Goal: Information Seeking & Learning: Learn about a topic

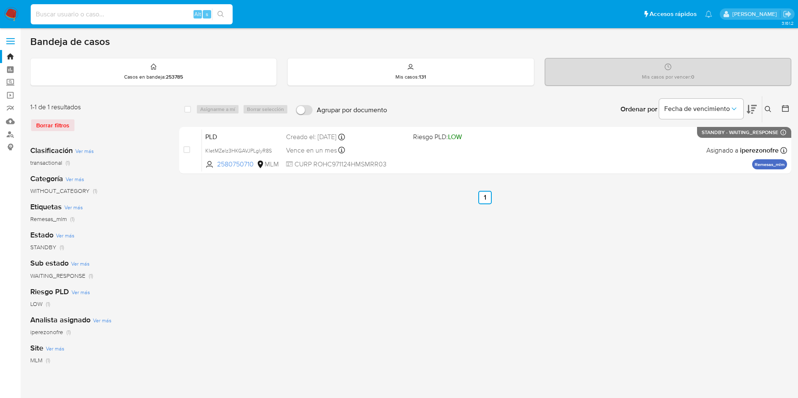
click at [163, 15] on input at bounding box center [132, 14] width 202 height 11
paste input "141628709"
type input "141628709"
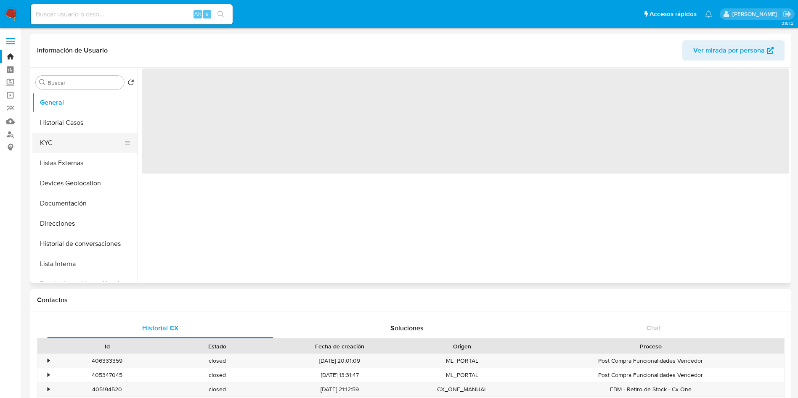
select select "10"
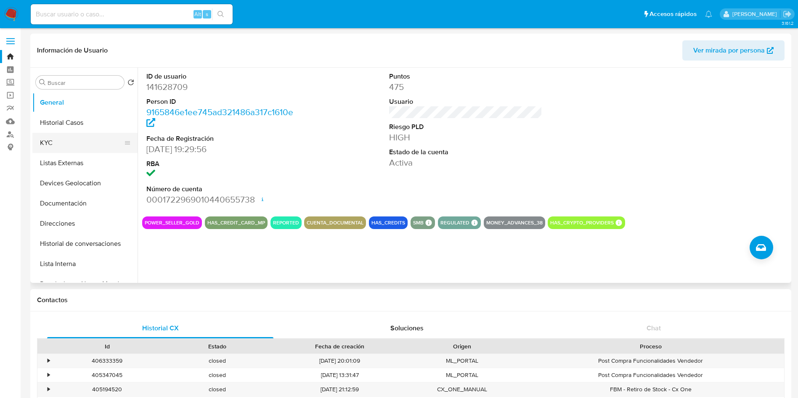
click at [56, 137] on button "KYC" at bounding box center [81, 143] width 98 height 20
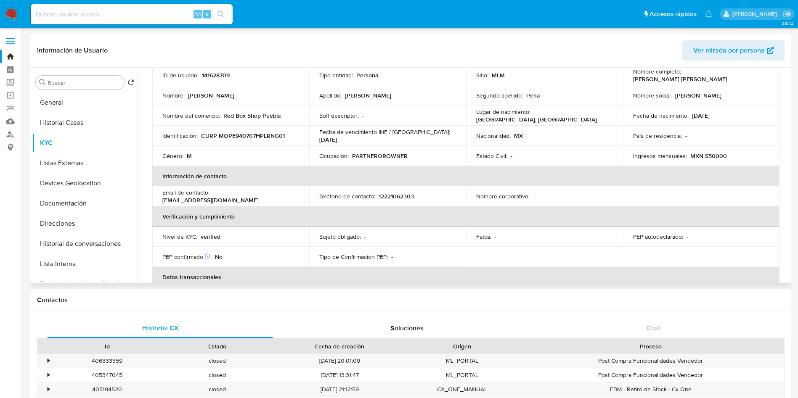
scroll to position [126, 0]
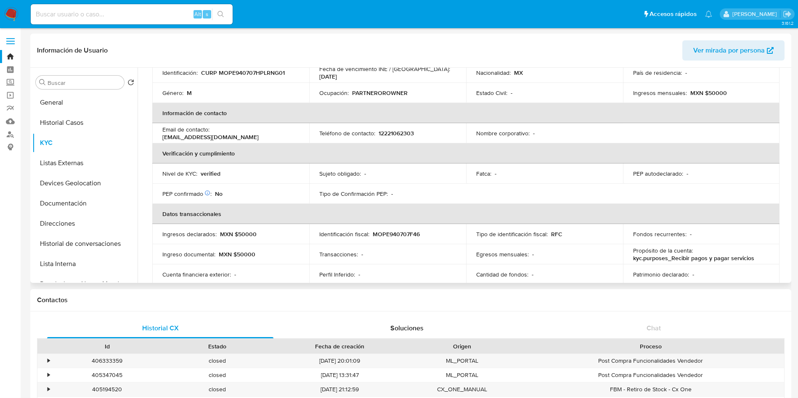
click at [250, 76] on p "CURP MOPE940707HPLRNG01" at bounding box center [243, 73] width 84 height 8
copy p "MOPE940707HPLRNG01"
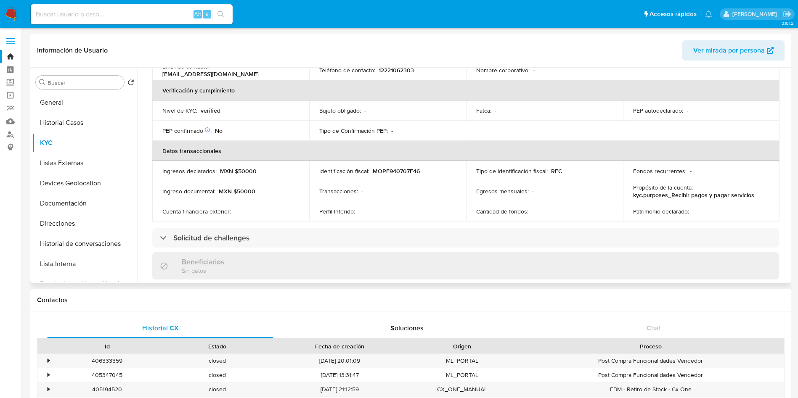
scroll to position [0, 0]
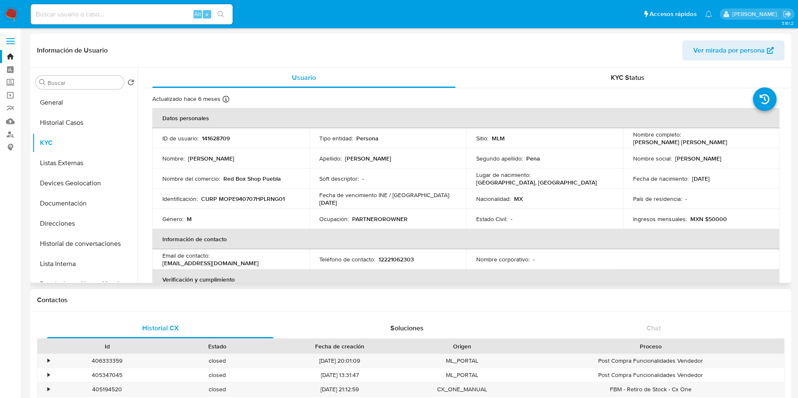
click at [397, 260] on p "12221062303" at bounding box center [396, 260] width 35 height 8
copy p "12221062303"
drag, startPoint x: 297, startPoint y: 259, endPoint x: 212, endPoint y: 258, distance: 85.0
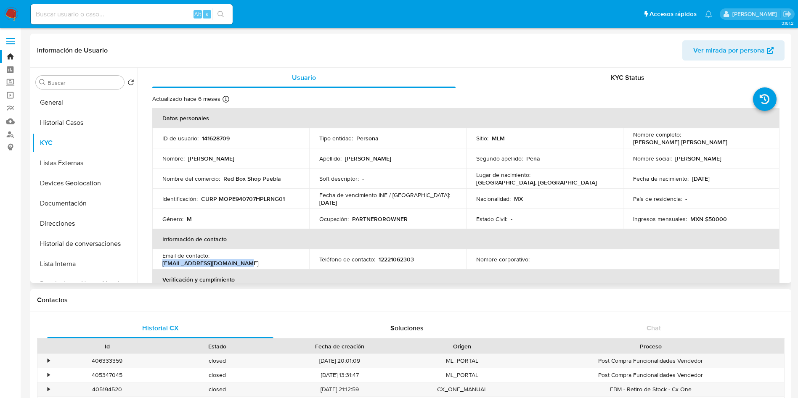
click at [212, 258] on div "Email de contacto : redboxshoppuebla@gmail.com" at bounding box center [230, 259] width 137 height 15
copy p "redboxshoppuebla@gmail.com"
click at [138, 14] on input at bounding box center [132, 14] width 202 height 11
paste input "753984708"
type input "753984708"
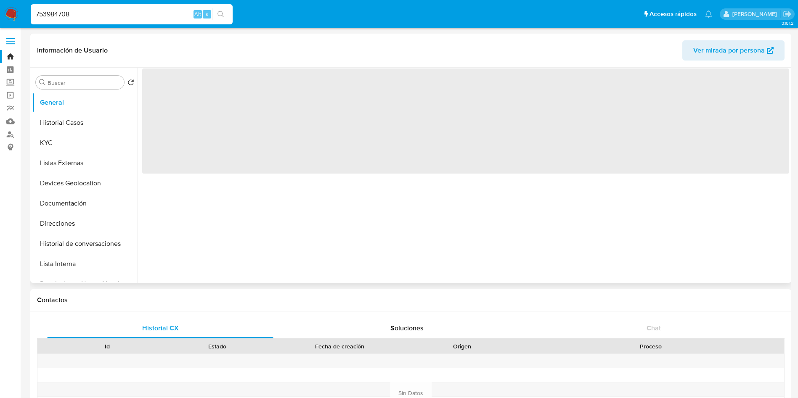
select select "10"
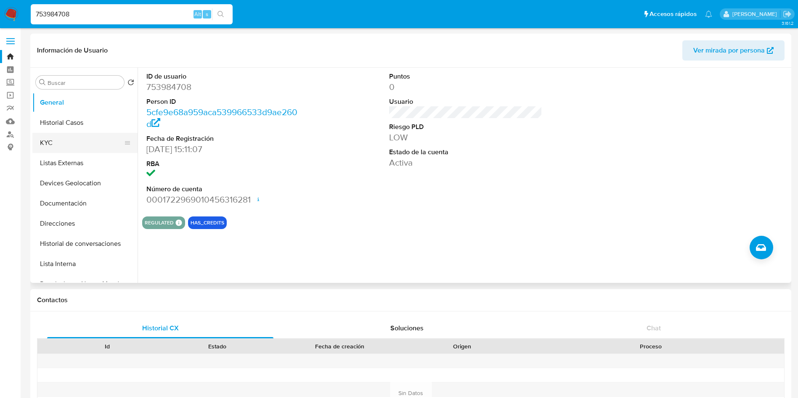
click at [87, 138] on button "KYC" at bounding box center [81, 143] width 98 height 20
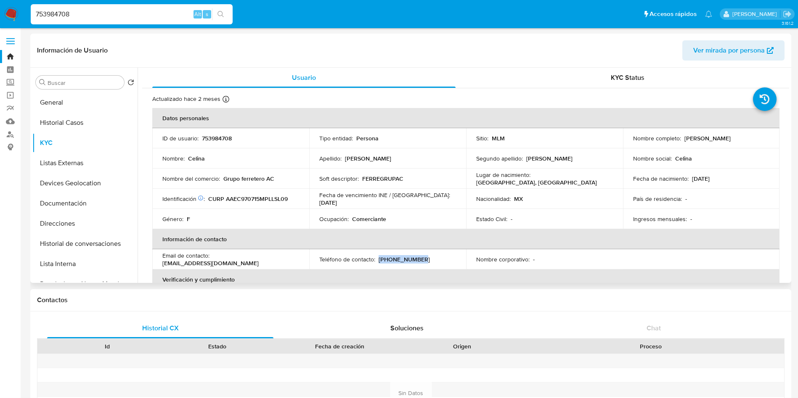
drag, startPoint x: 424, startPoint y: 256, endPoint x: 377, endPoint y: 258, distance: 46.7
click at [377, 258] on div "Teléfono de contacto : (222) 5798167" at bounding box center [387, 260] width 137 height 8
click at [264, 199] on p "CURP AAEC970715MPLLSL09" at bounding box center [248, 199] width 80 height 8
copy p "AAEC970715MPLLSL09"
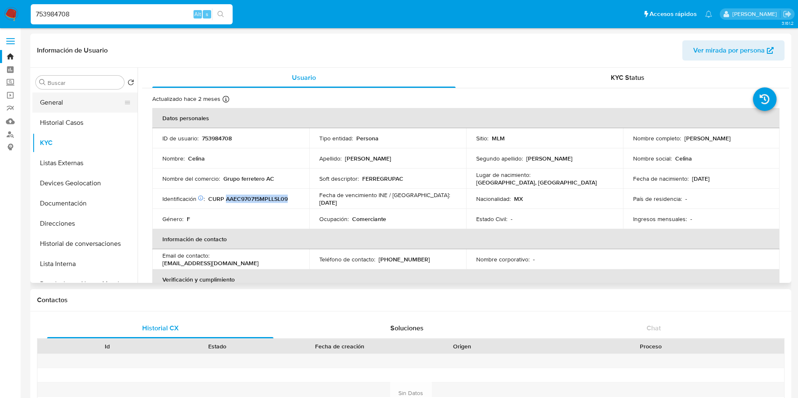
click at [83, 104] on button "General" at bounding box center [81, 103] width 98 height 20
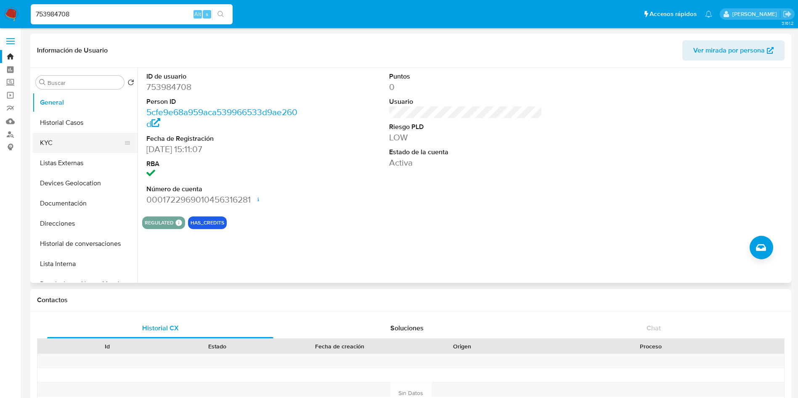
click at [64, 144] on button "KYC" at bounding box center [81, 143] width 98 height 20
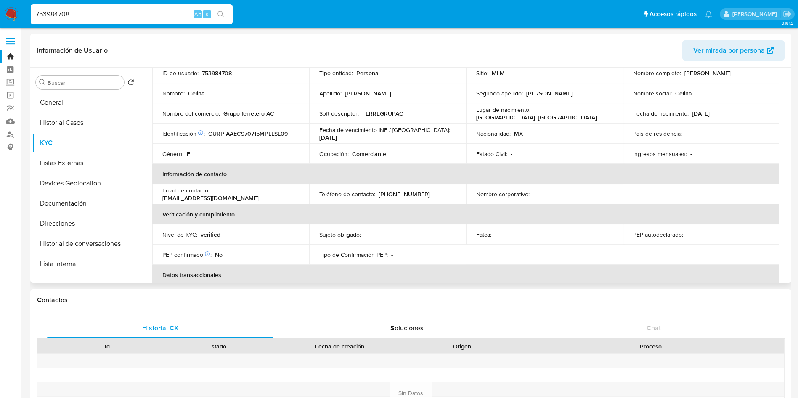
scroll to position [63, 0]
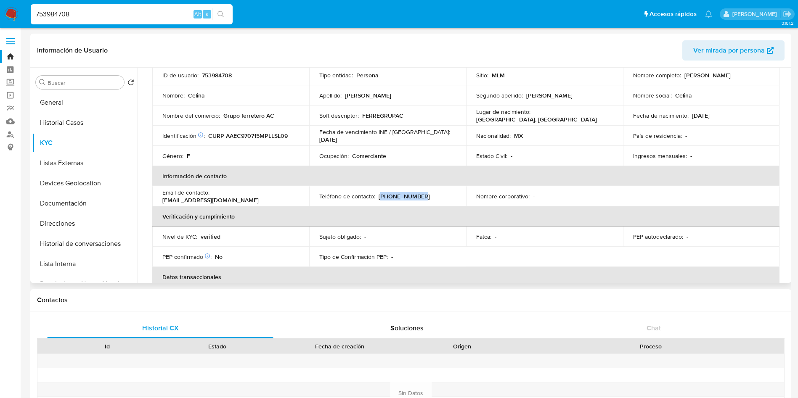
drag, startPoint x: 419, startPoint y: 196, endPoint x: 379, endPoint y: 197, distance: 40.0
click at [379, 197] on div "Teléfono de contacto : (222) 5798167" at bounding box center [387, 197] width 137 height 8
copy p "222) 5798167"
drag, startPoint x: 277, startPoint y: 199, endPoint x: 212, endPoint y: 197, distance: 65.6
click at [212, 197] on div "Email de contacto : celinaae21@gmail.com" at bounding box center [230, 196] width 137 height 15
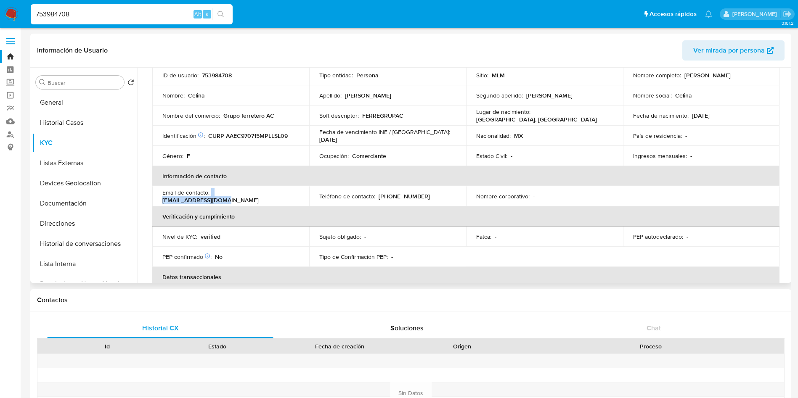
copy div "celinaae21@gmail.com"
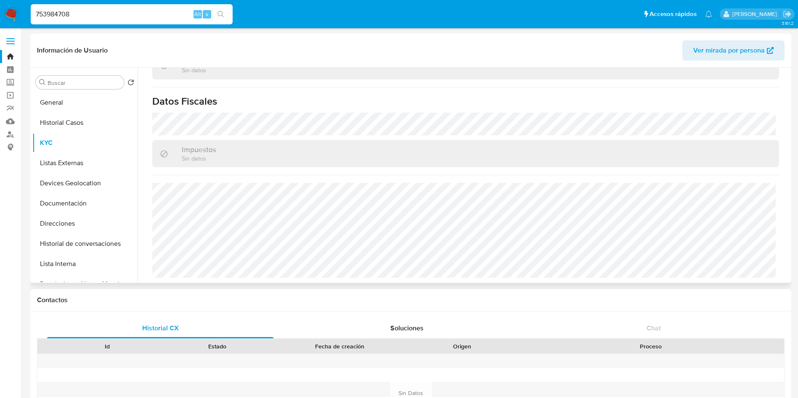
scroll to position [520, 0]
click at [149, 17] on input "753984708" at bounding box center [132, 14] width 202 height 11
type input "7"
paste input "174254481"
type input "174254481"
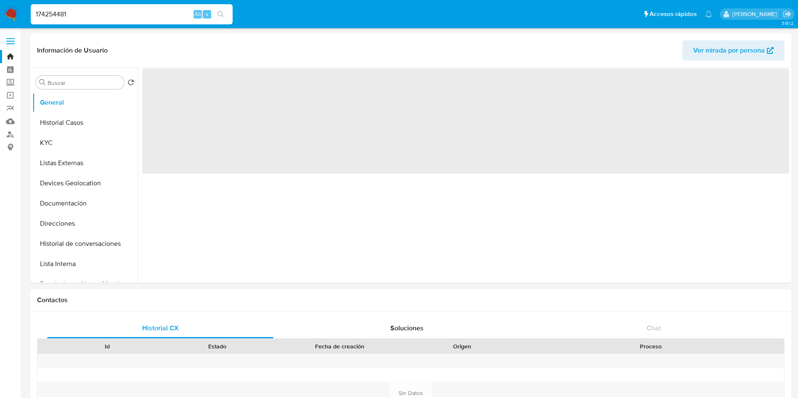
select select "10"
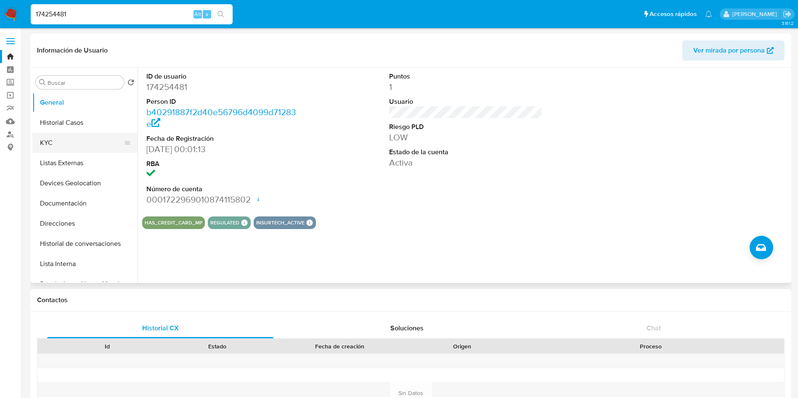
click at [42, 138] on button "KYC" at bounding box center [81, 143] width 98 height 20
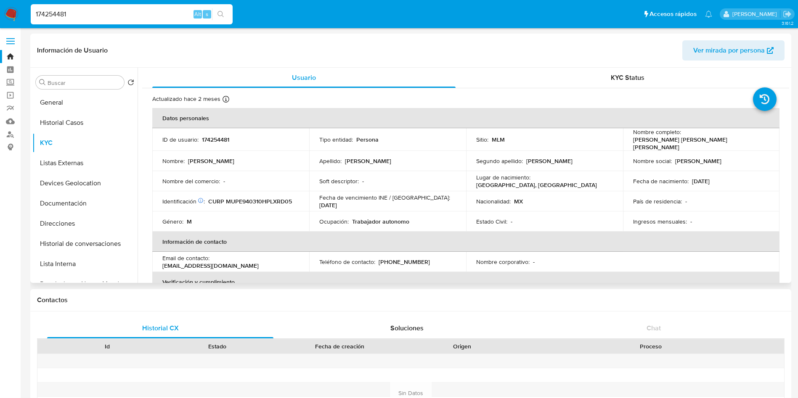
click at [260, 198] on p "CURP MUPE940310HPLXRD05" at bounding box center [250, 202] width 84 height 8
copy p "MUPE940310HPLXRD05"
drag, startPoint x: 422, startPoint y: 258, endPoint x: 379, endPoint y: 259, distance: 43.4
click at [379, 259] on div "Teléfono de contacto : (222) 2580845" at bounding box center [387, 262] width 137 height 8
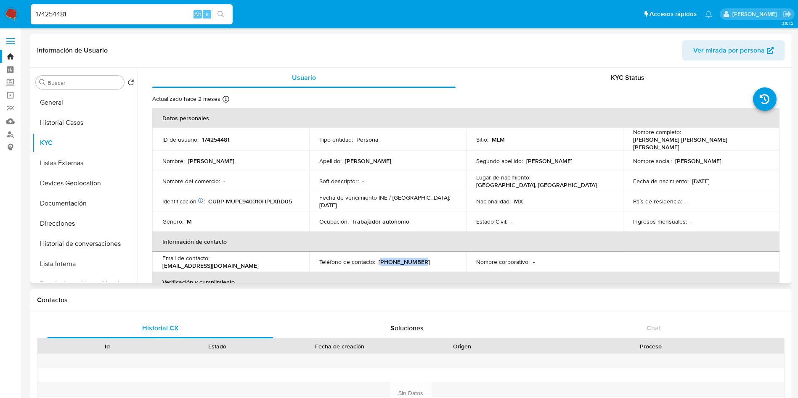
copy p "222) 2580845"
drag, startPoint x: 291, startPoint y: 258, endPoint x: 212, endPoint y: 262, distance: 78.4
click at [212, 262] on div "Email de contacto : omar_mup0811@outlook.es" at bounding box center [230, 262] width 137 height 15
copy p "omar_mup0811@outlook.es"
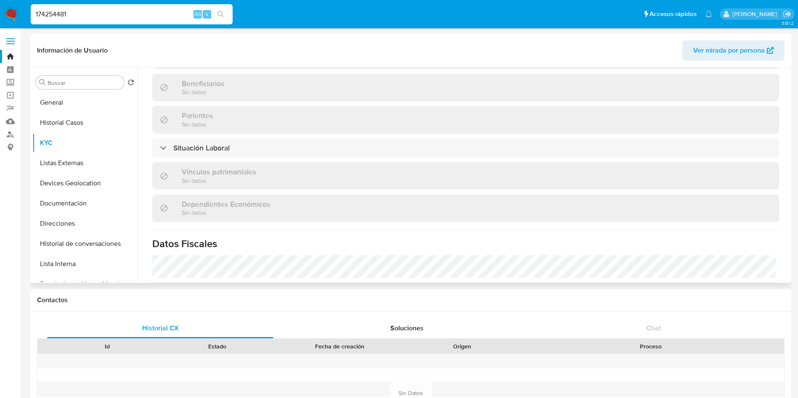
scroll to position [520, 0]
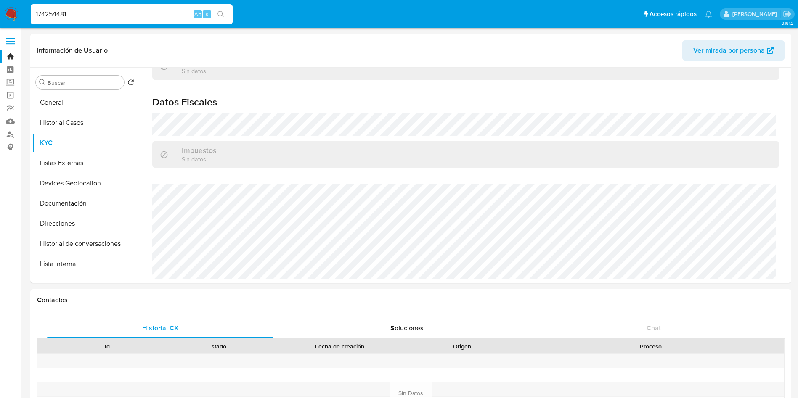
click at [138, 12] on input "174254481" at bounding box center [132, 14] width 202 height 11
type input "1"
paste input "160332401"
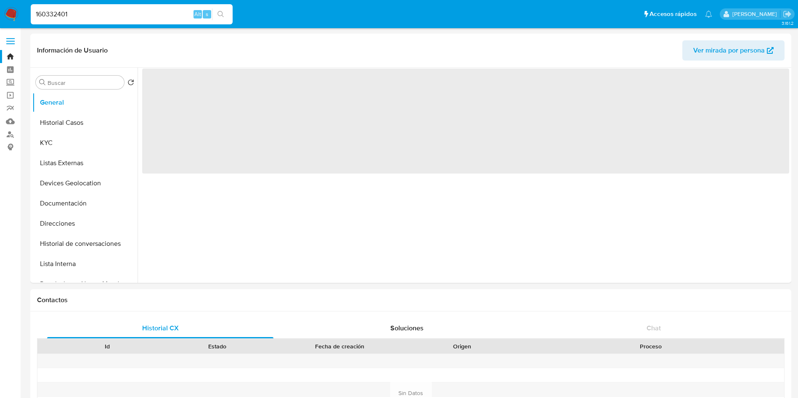
click at [138, 12] on input "160332401" at bounding box center [132, 14] width 202 height 11
type input "16033240"
select select "10"
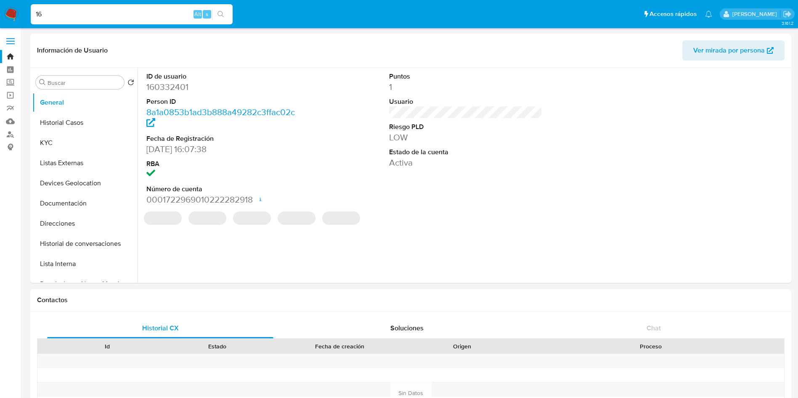
type input "1"
paste input "160332401"
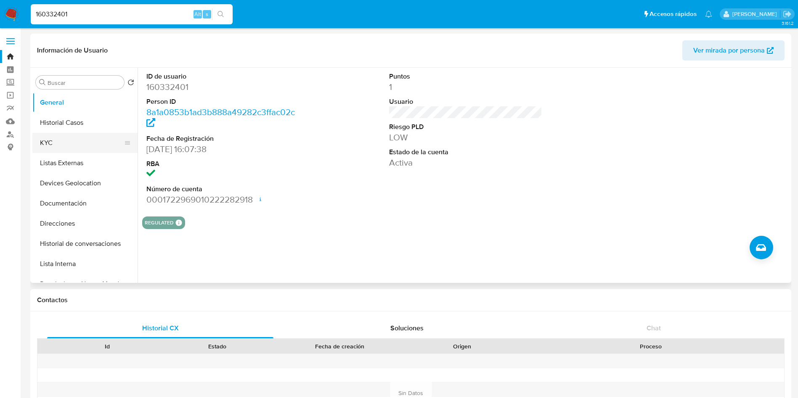
click at [75, 138] on button "KYC" at bounding box center [81, 143] width 98 height 20
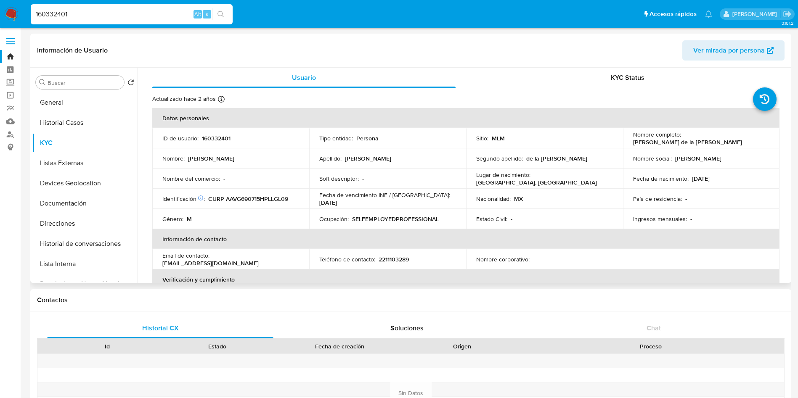
click at [264, 200] on p "CURP AAVG690715HPLLGL09" at bounding box center [248, 199] width 80 height 8
copy p "AAVG690715HPLLGL09"
click at [392, 261] on p "2211103289" at bounding box center [394, 260] width 30 height 8
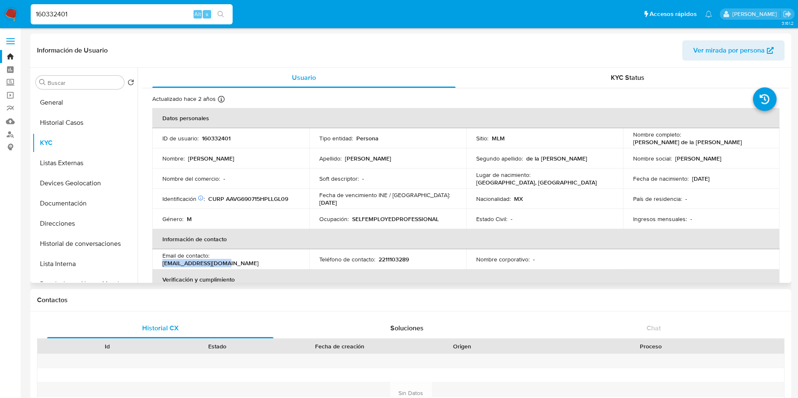
drag, startPoint x: 278, startPoint y: 260, endPoint x: 212, endPoint y: 260, distance: 66.1
click at [212, 260] on div "Email de contacto : aldayg15@live.com.mx" at bounding box center [230, 259] width 137 height 15
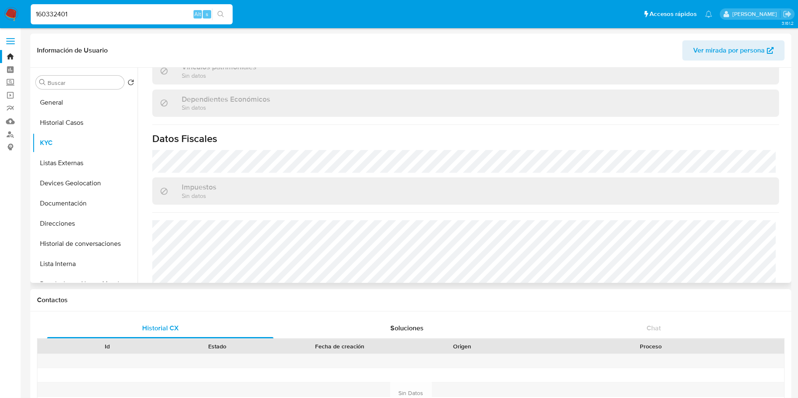
scroll to position [520, 0]
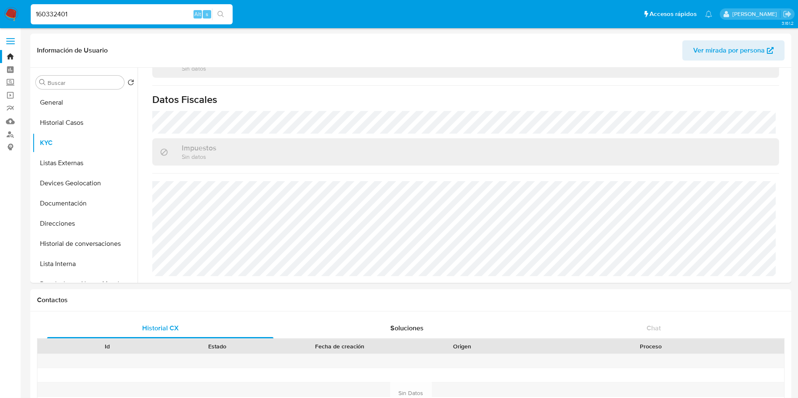
click at [113, 17] on input "160332401" at bounding box center [132, 14] width 202 height 11
drag, startPoint x: 133, startPoint y: 12, endPoint x: 20, endPoint y: -1, distance: 113.5
paste input "redboxshoppuebla@gmail.com"
type input "redboxshoppuebla@gmail.com"
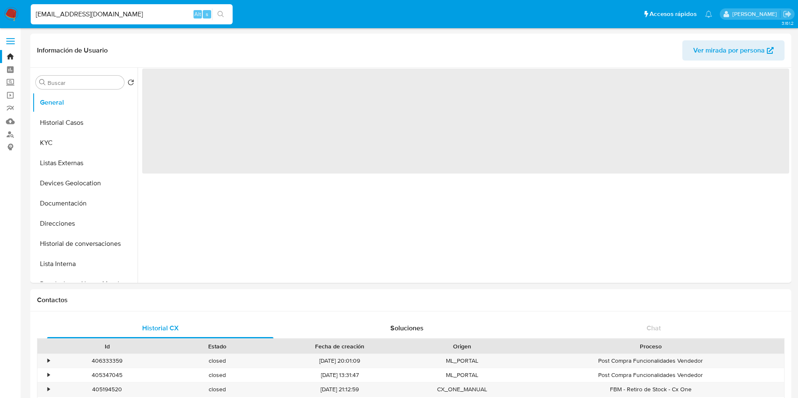
select select "10"
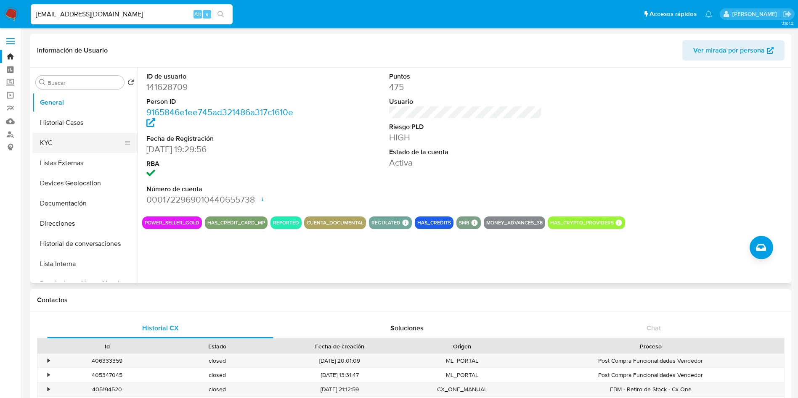
click at [77, 144] on button "KYC" at bounding box center [81, 143] width 98 height 20
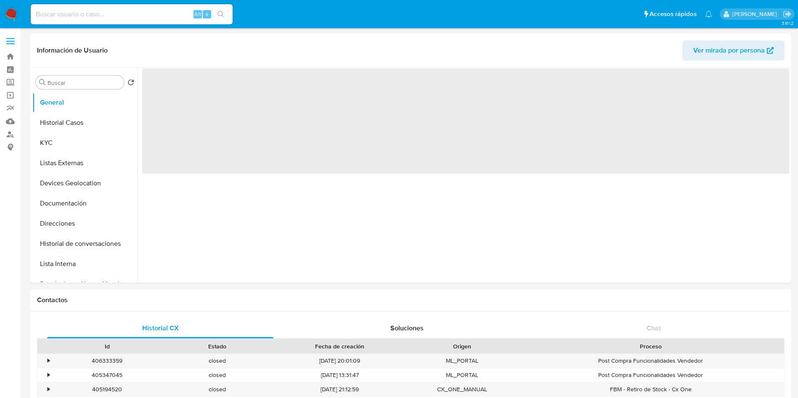
select select "10"
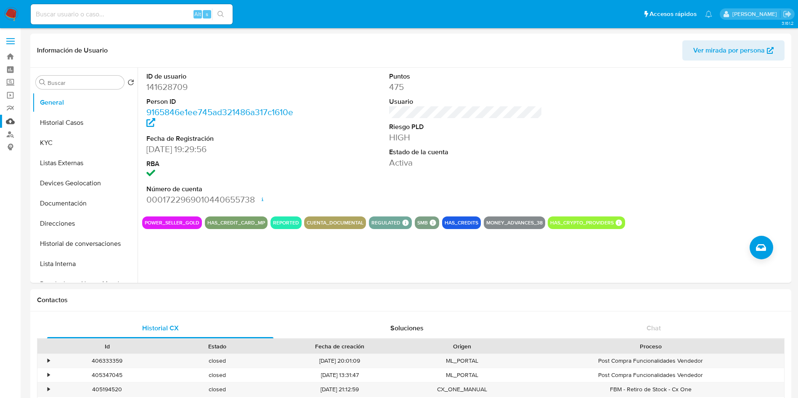
click at [10, 116] on link "Mulan" at bounding box center [50, 121] width 100 height 13
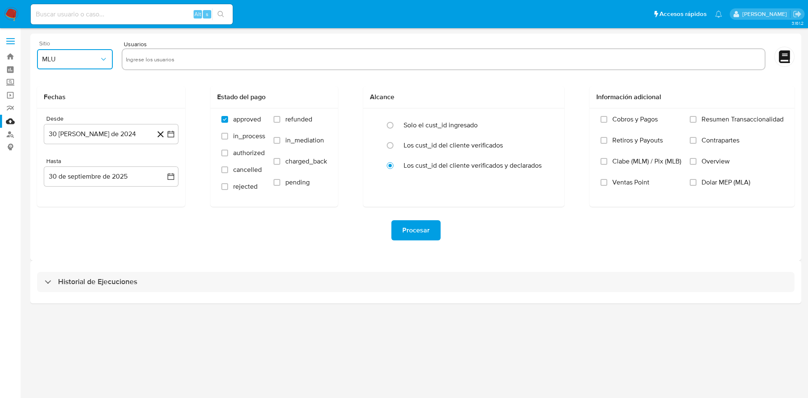
click at [104, 58] on icon "button" at bounding box center [103, 59] width 8 height 8
click at [69, 179] on div "MLM" at bounding box center [72, 183] width 61 height 20
click at [184, 53] on input "text" at bounding box center [443, 59] width 635 height 13
paste input "141628709"
type input "141628709"
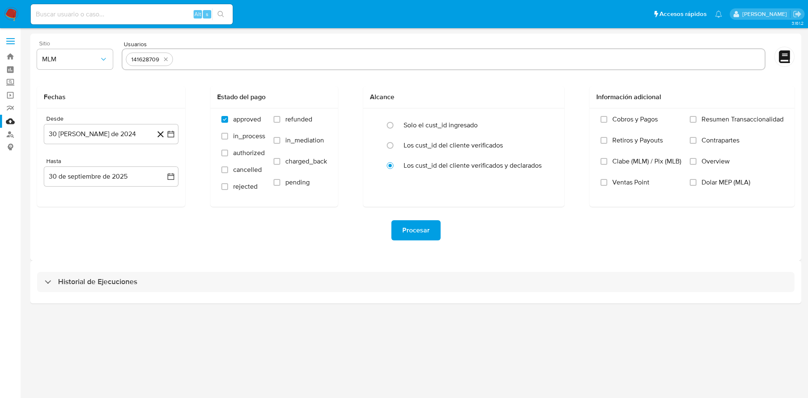
paste input "753984708"
type input "753984708"
paste input "174254481"
type input "174254481"
paste input "160332401"
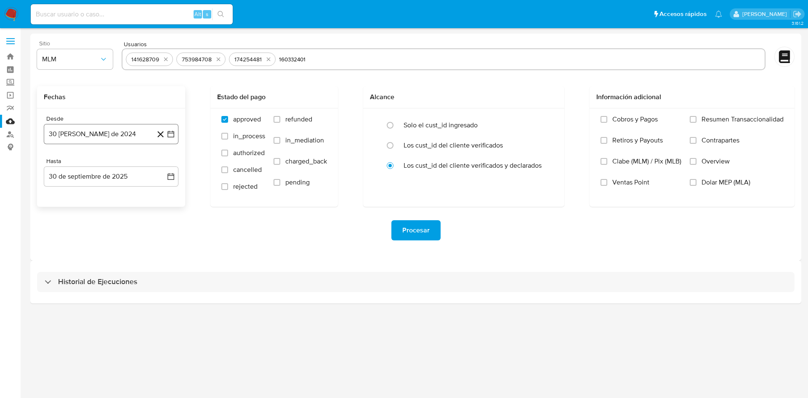
type input "160332401"
click at [173, 134] on icon "button" at bounding box center [171, 134] width 8 height 8
click at [59, 167] on icon "Mes anterior" at bounding box center [59, 164] width 10 height 10
click at [60, 192] on button "1" at bounding box center [60, 195] width 13 height 13
click at [175, 178] on button "30 de septiembre de 2025" at bounding box center [111, 177] width 135 height 20
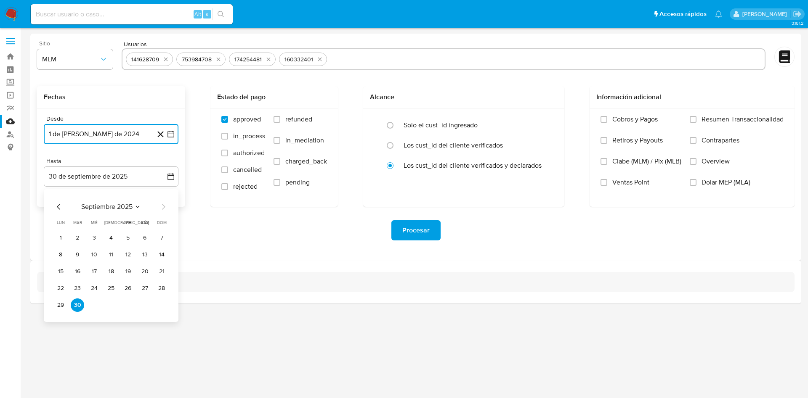
click at [57, 208] on icon "Mes anterior" at bounding box center [59, 207] width 10 height 10
click at [110, 302] on button "31" at bounding box center [110, 305] width 13 height 13
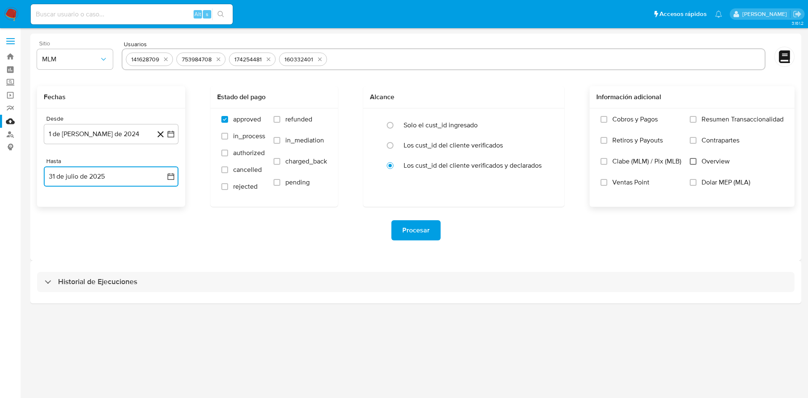
click at [691, 162] on input "Overview" at bounding box center [693, 161] width 7 height 7
click at [494, 236] on div "Procesar" at bounding box center [415, 230] width 757 height 20
click at [168, 175] on icon "button" at bounding box center [171, 177] width 8 height 8
click at [96, 303] on button "30" at bounding box center [94, 305] width 13 height 13
click at [171, 178] on icon "button" at bounding box center [171, 177] width 8 height 8
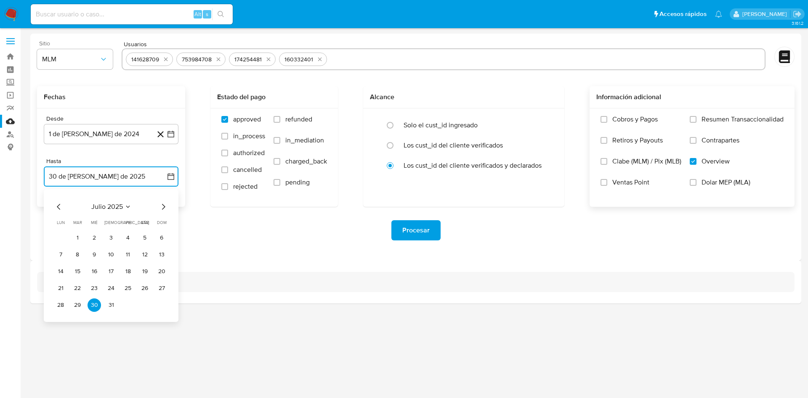
click at [162, 205] on icon "Mes siguiente" at bounding box center [163, 207] width 10 height 10
click at [162, 204] on icon "Mes siguiente" at bounding box center [163, 207] width 10 height 10
click at [60, 301] on button "29" at bounding box center [60, 305] width 13 height 13
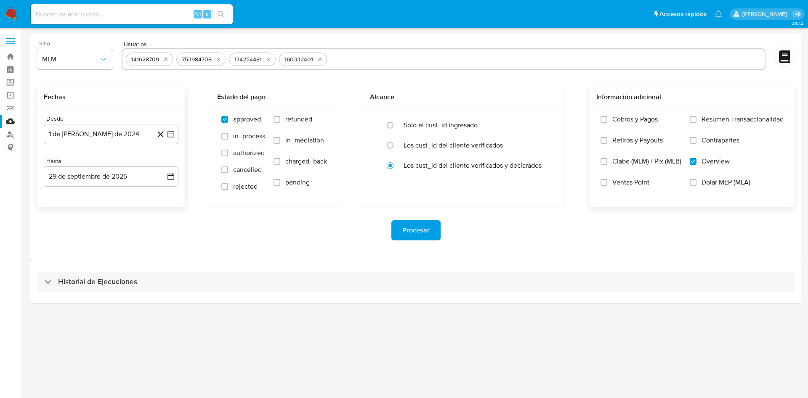
click at [243, 225] on div "Procesar" at bounding box center [415, 230] width 757 height 20
click at [422, 226] on span "Procesar" at bounding box center [415, 230] width 27 height 19
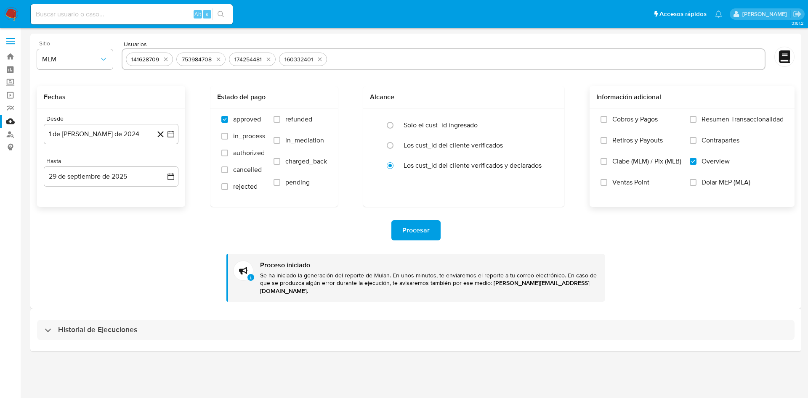
click at [389, 283] on p "Se ha iniciado la generación del reporte de Mulan. En unos minutos, te enviarem…" at bounding box center [429, 284] width 338 height 24
click at [679, 275] on div "Procesar Proceso iniciado Se ha iniciado la generación del reporte de Mulan. En…" at bounding box center [415, 254] width 757 height 95
click at [575, 314] on div "Historial de Ejecuciones" at bounding box center [415, 330] width 771 height 43
click at [133, 12] on input at bounding box center [132, 14] width 202 height 11
paste input "2206741731"
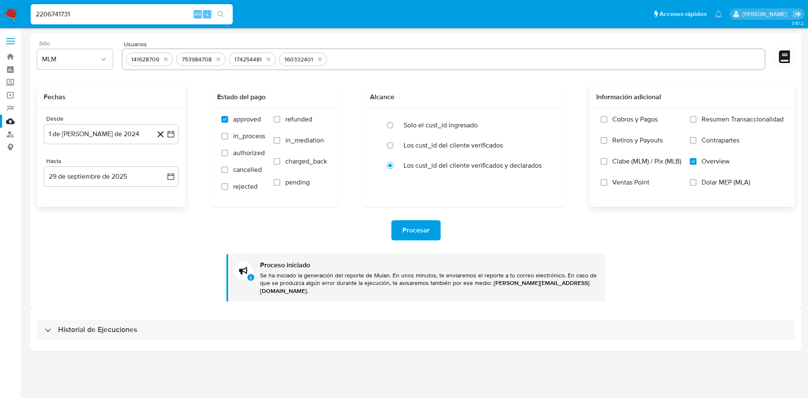
type input "2206741731"
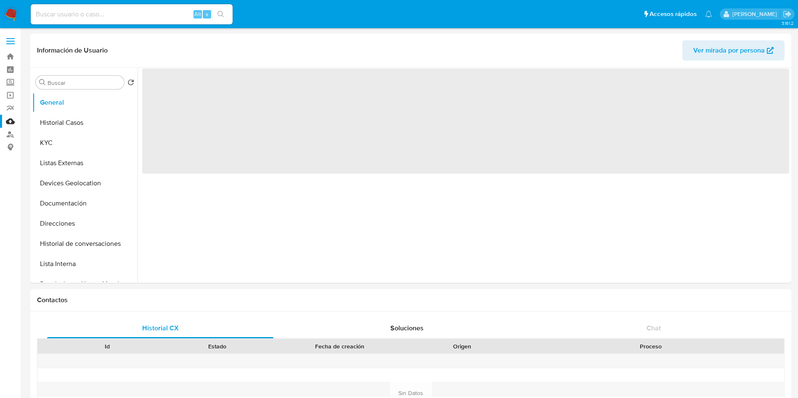
select select "10"
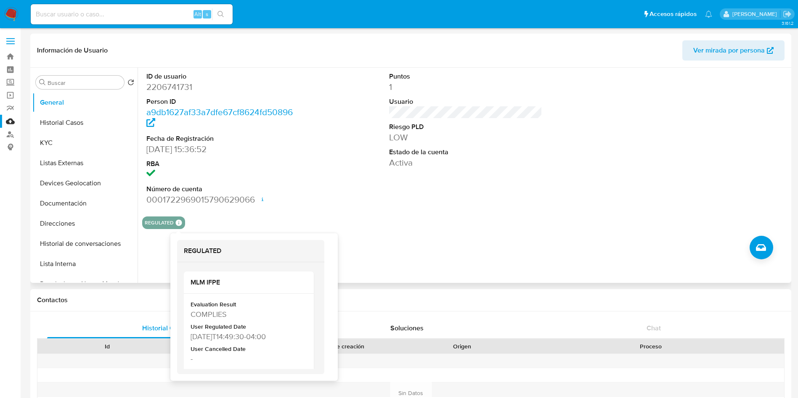
click at [179, 222] on icon at bounding box center [179, 223] width 6 height 6
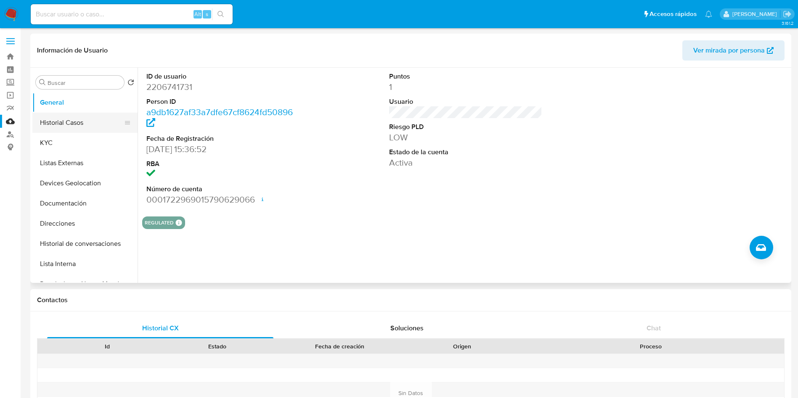
click at [52, 119] on button "Historial Casos" at bounding box center [81, 123] width 98 height 20
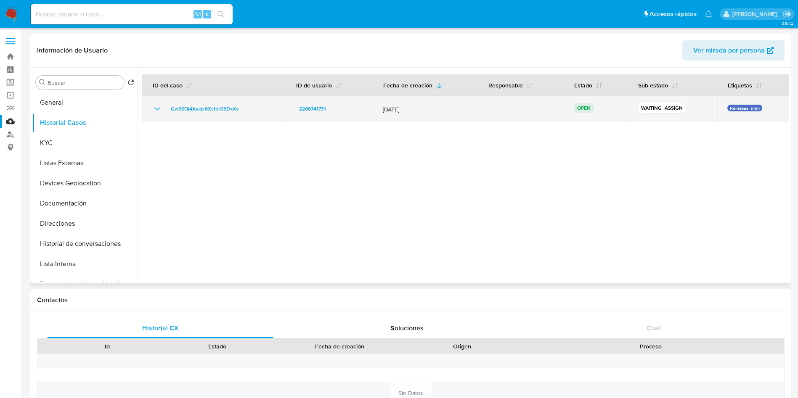
click at [452, 106] on span "[DATE]" at bounding box center [425, 110] width 85 height 8
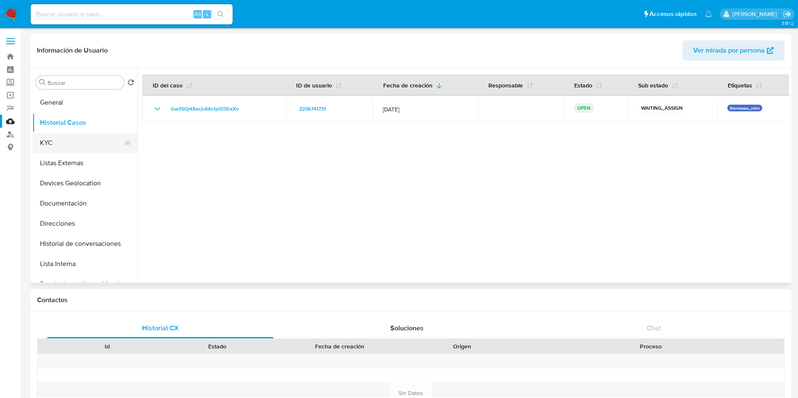
click at [66, 146] on button "KYC" at bounding box center [81, 143] width 98 height 20
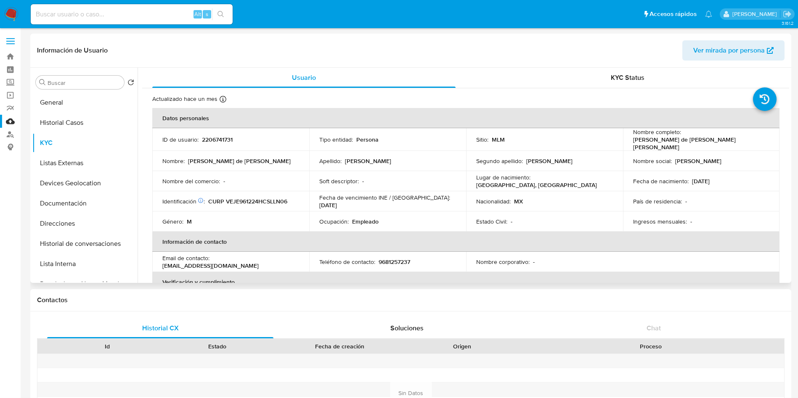
click at [398, 258] on p "9681257237" at bounding box center [395, 262] width 32 height 8
copy p "9681257237"
drag, startPoint x: 252, startPoint y: 263, endPoint x: 155, endPoint y: 263, distance: 97.2
click at [155, 263] on td "Email de contacto : velascojulianenrique@gmail.com" at bounding box center [230, 262] width 157 height 20
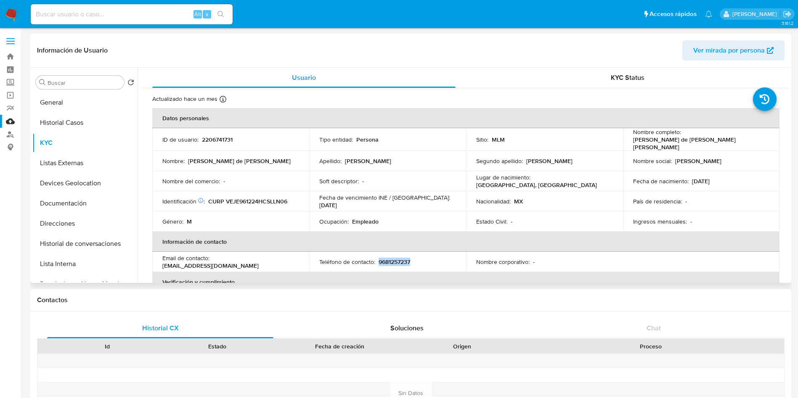
copy p "velascojulianenrique@gmail.com"
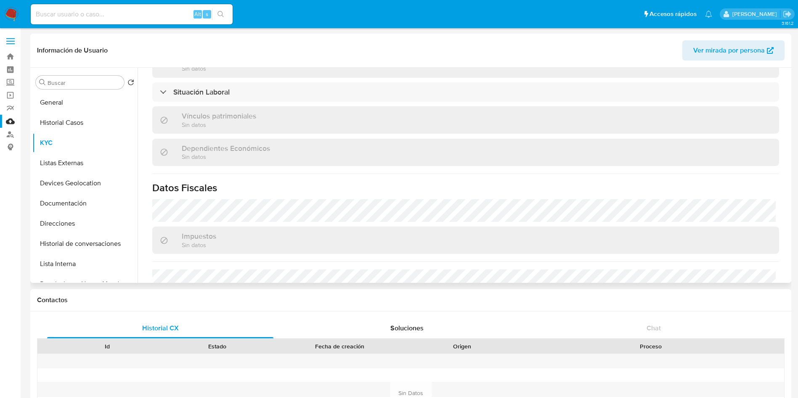
scroll to position [454, 0]
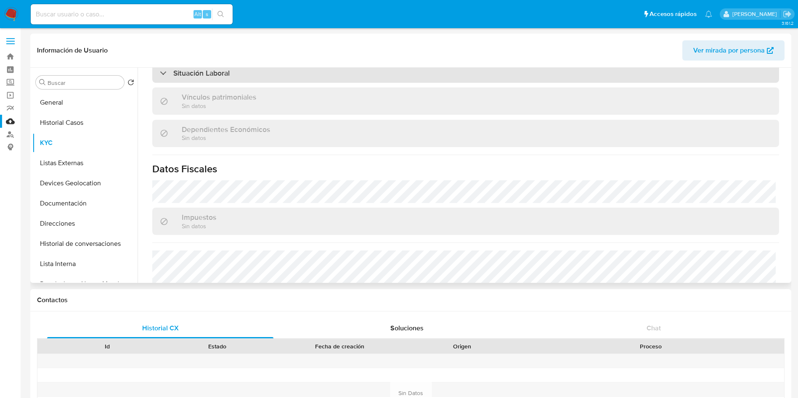
click at [669, 74] on div "Situación Laboral" at bounding box center [465, 73] width 627 height 19
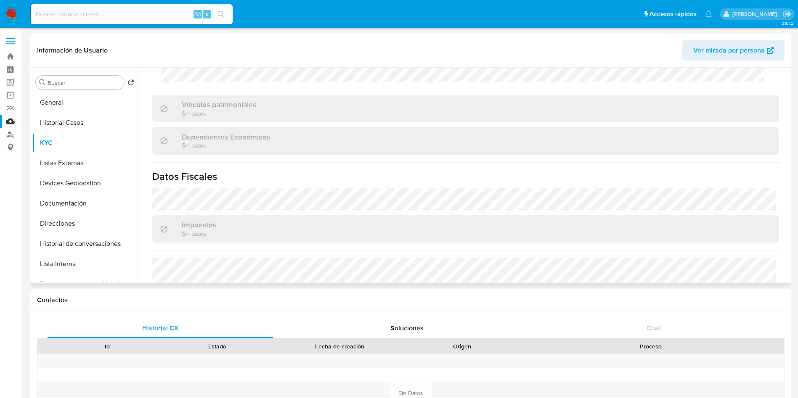
scroll to position [631, 0]
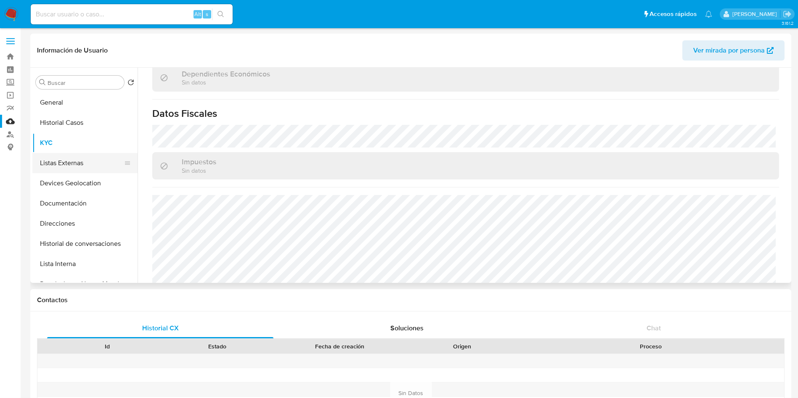
click at [66, 154] on button "Listas Externas" at bounding box center [81, 163] width 98 height 20
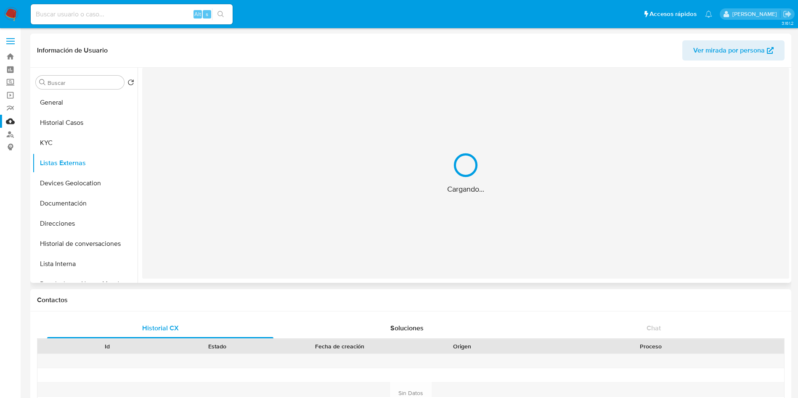
scroll to position [0, 0]
click at [100, 180] on button "Devices Geolocation" at bounding box center [81, 183] width 98 height 20
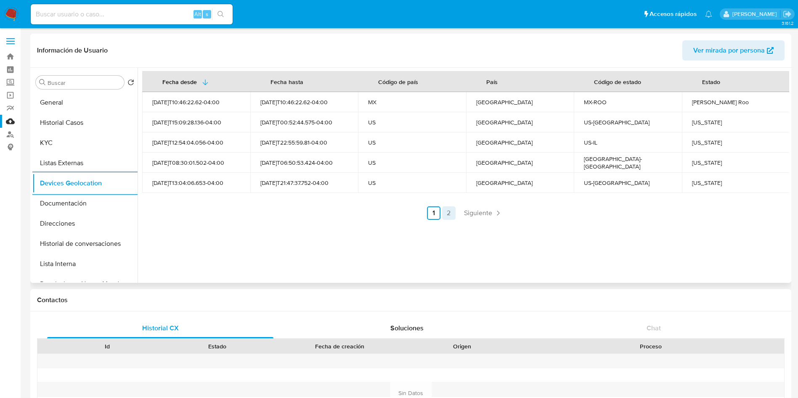
click at [448, 217] on link "2" at bounding box center [448, 213] width 13 height 13
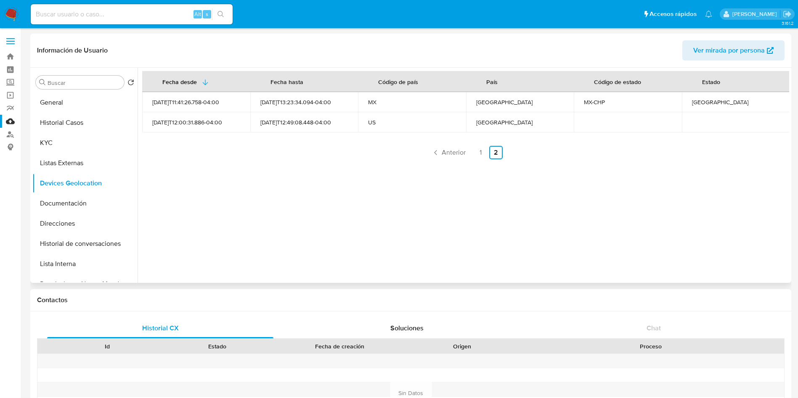
click at [696, 104] on div "Chiapas" at bounding box center [736, 102] width 88 height 8
click at [697, 104] on div "Chiapas" at bounding box center [736, 102] width 88 height 8
copy div "Chiapas"
click at [479, 154] on link "1" at bounding box center [480, 152] width 13 height 13
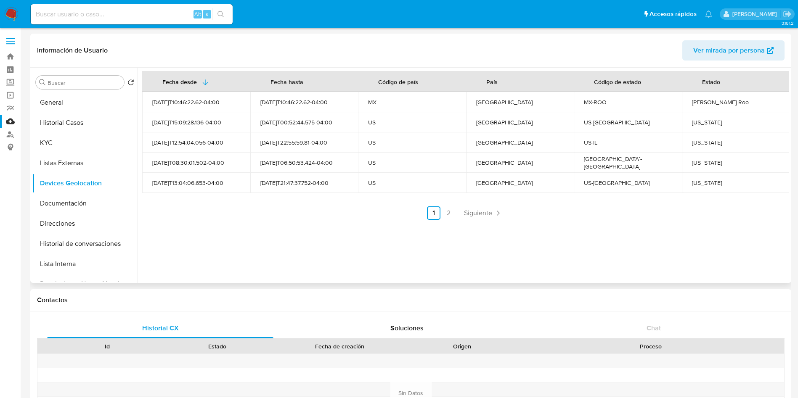
click at [714, 103] on div "Quintana Roo" at bounding box center [736, 102] width 88 height 8
drag, startPoint x: 689, startPoint y: 102, endPoint x: 780, endPoint y: 113, distance: 92.0
click at [780, 113] on tbody "2025-09-18T10:46:22.62-04:00 2025-09-18T10:46:22.62-04:00 MX México MX-ROO Quin…" at bounding box center [466, 142] width 648 height 101
click at [733, 104] on div "Quintana Roo" at bounding box center [736, 102] width 88 height 8
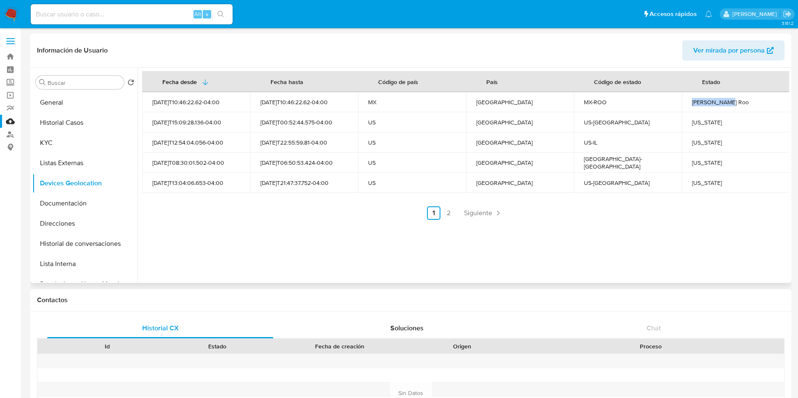
drag, startPoint x: 729, startPoint y: 99, endPoint x: 686, endPoint y: 96, distance: 43.1
click at [686, 96] on td "Quintana Roo" at bounding box center [736, 102] width 108 height 20
copy div "Quintana Roo"
click at [707, 119] on div "Pennsylvania" at bounding box center [736, 123] width 88 height 8
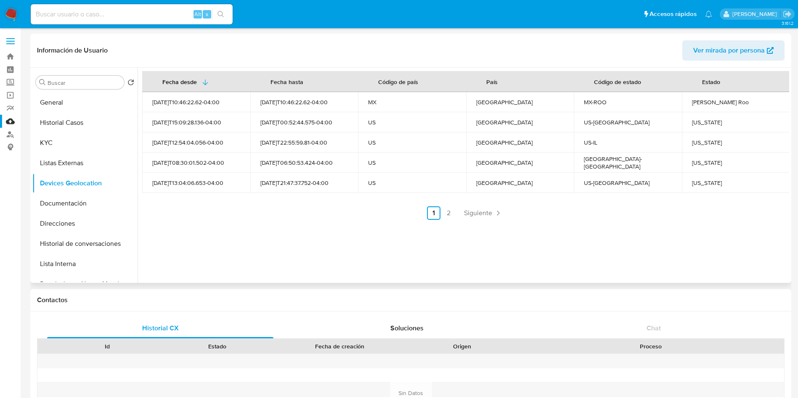
copy div "Pennsylvania"
click at [702, 142] on div "Illinois" at bounding box center [736, 143] width 88 height 8
copy div "Illinois"
click at [700, 159] on div "Texas" at bounding box center [736, 163] width 88 height 8
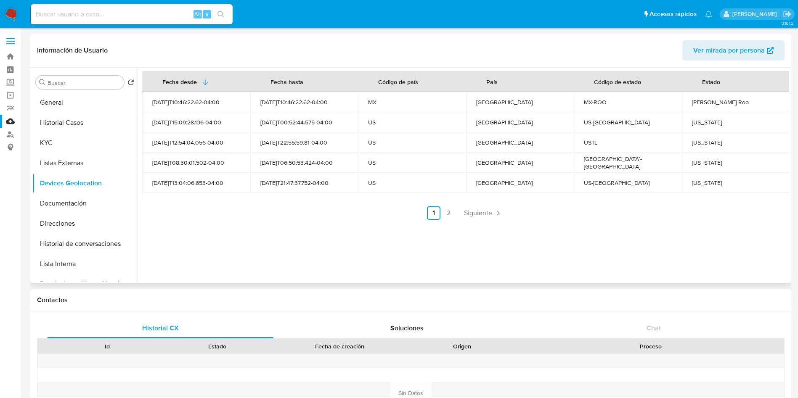
click at [699, 160] on div "Texas" at bounding box center [736, 163] width 88 height 8
copy div "Texas"
click at [709, 182] on div "California" at bounding box center [736, 183] width 88 height 8
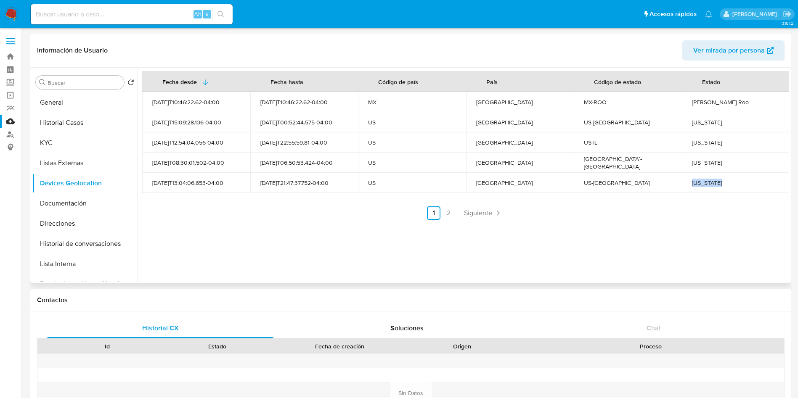
copy div "California"
click at [69, 203] on button "Documentación" at bounding box center [81, 204] width 98 height 20
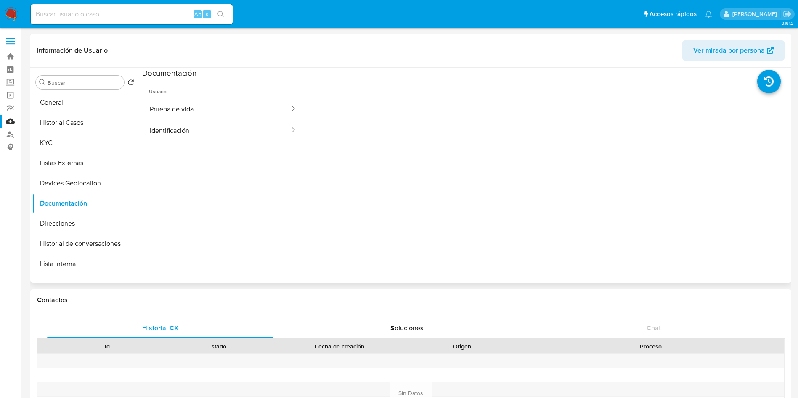
click at [240, 95] on span "Usuario" at bounding box center [223, 88] width 162 height 20
click at [242, 104] on button "Prueba de vida" at bounding box center [216, 108] width 149 height 21
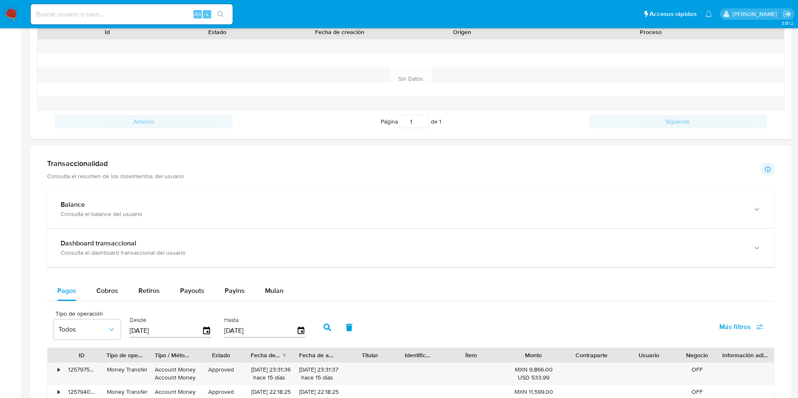
scroll to position [316, 0]
click at [162, 183] on div "Transaccionalidad Consulta el resumen de los movimientos del usuario Informació…" at bounding box center [411, 402] width 748 height 502
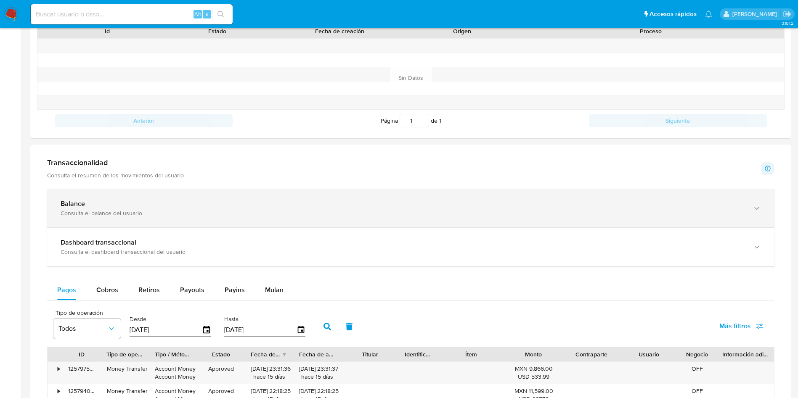
click at [157, 218] on div "Balance Consulta el balance del usuario" at bounding box center [410, 208] width 727 height 38
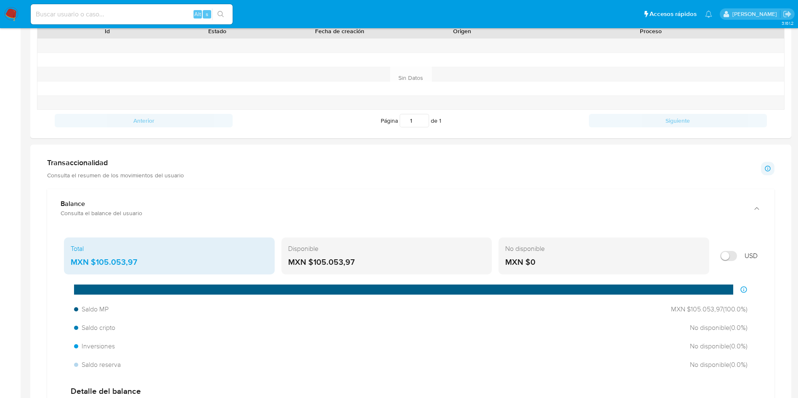
scroll to position [379, 0]
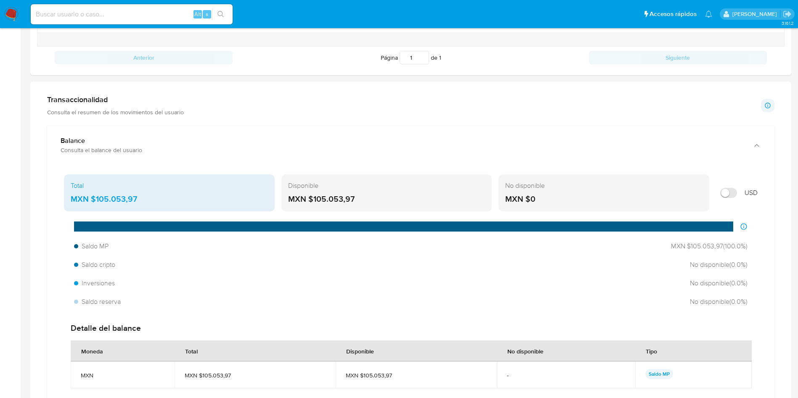
drag, startPoint x: 140, startPoint y: 200, endPoint x: 96, endPoint y: 196, distance: 43.5
click at [96, 196] on div "MXN $105.053,97" at bounding box center [169, 199] width 197 height 11
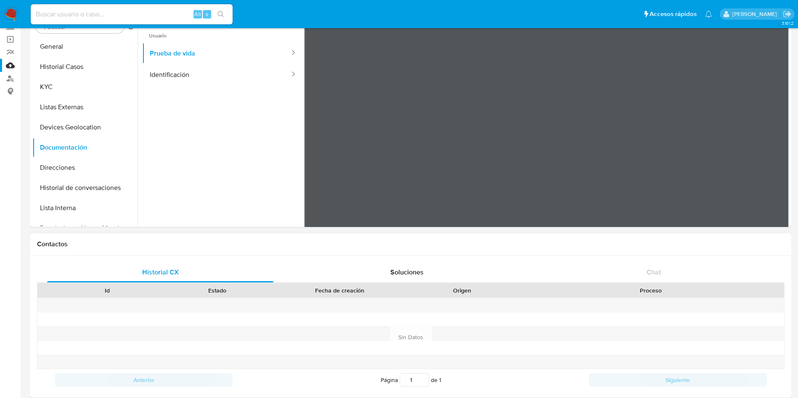
scroll to position [0, 0]
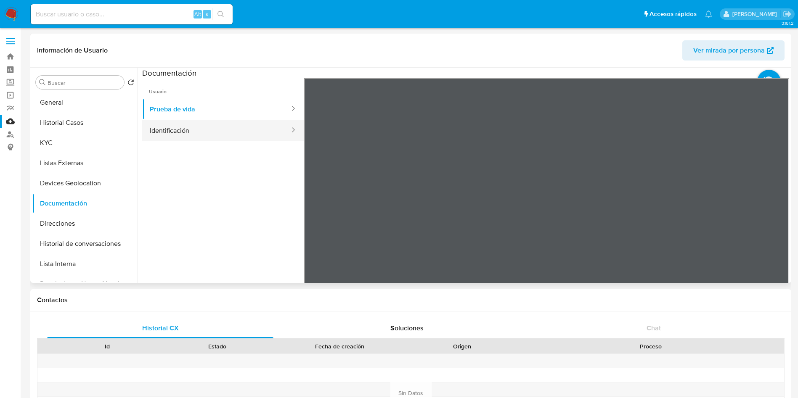
click at [199, 132] on button "Identificación" at bounding box center [216, 130] width 149 height 21
click at [771, 218] on icon at bounding box center [778, 215] width 17 height 17
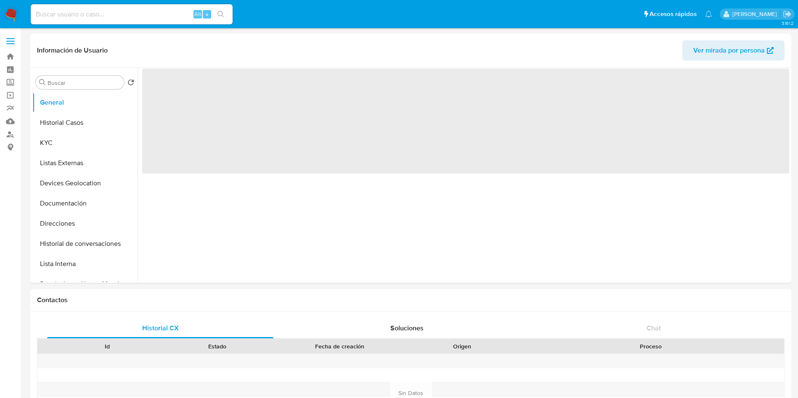
select select "10"
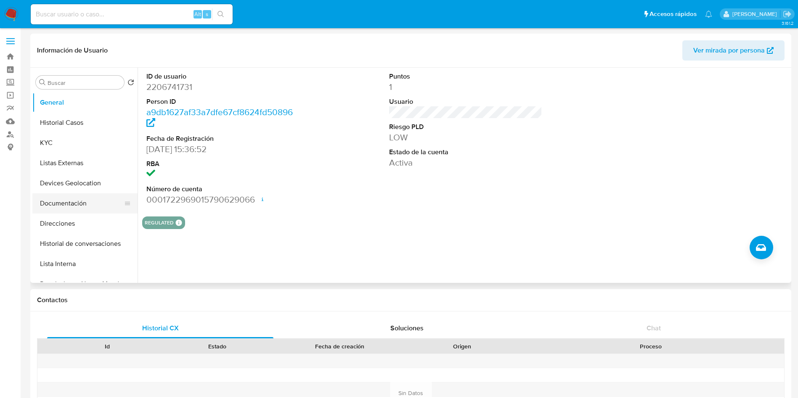
click at [81, 202] on button "Documentación" at bounding box center [81, 204] width 98 height 20
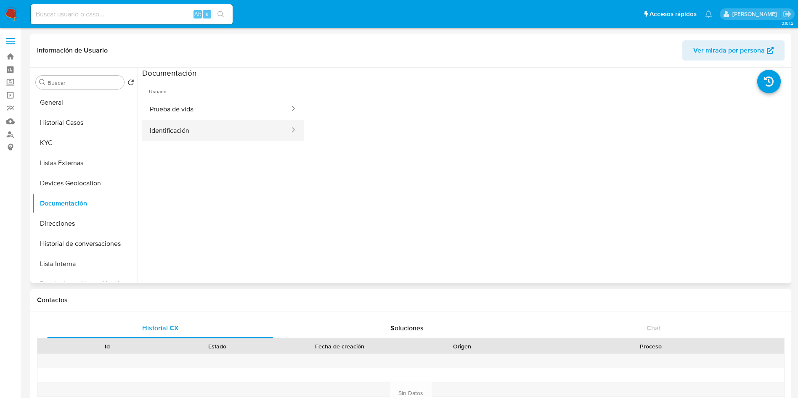
click at [179, 134] on button "Identificación" at bounding box center [216, 130] width 149 height 21
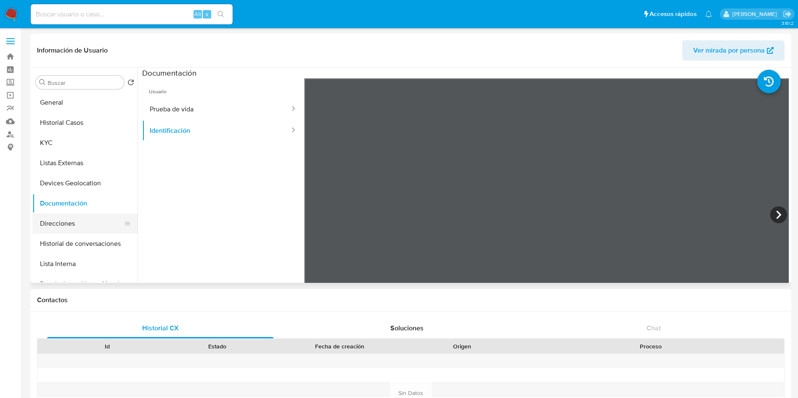
click at [65, 226] on button "Direcciones" at bounding box center [81, 224] width 98 height 20
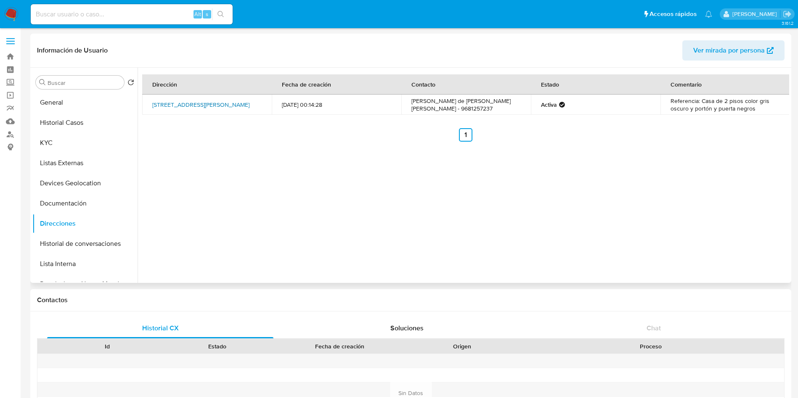
click at [226, 105] on link "Calle 4 Mz3 Lt5, Ocozocoautla De Espinosa, Chiapas, 29140, Mexico MZ3 LT5" at bounding box center [200, 105] width 97 height 8
click at [73, 196] on button "Documentación" at bounding box center [81, 204] width 98 height 20
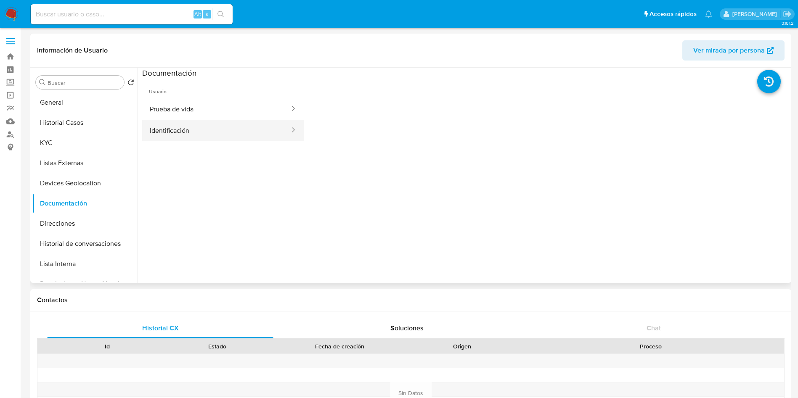
click at [190, 133] on button "Identificación" at bounding box center [216, 130] width 149 height 21
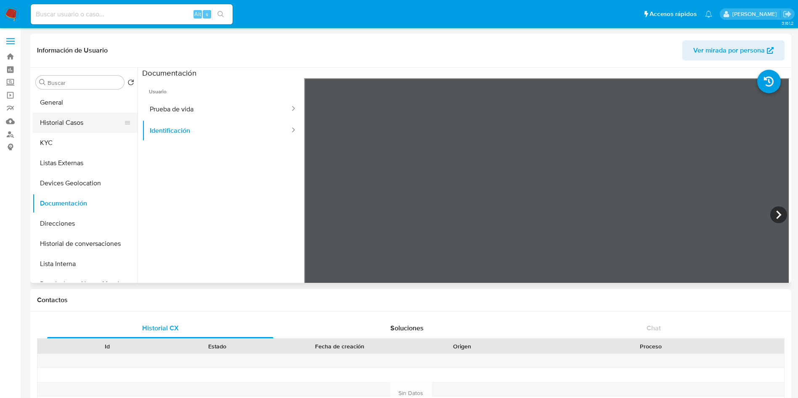
click at [76, 121] on button "Historial Casos" at bounding box center [81, 123] width 98 height 20
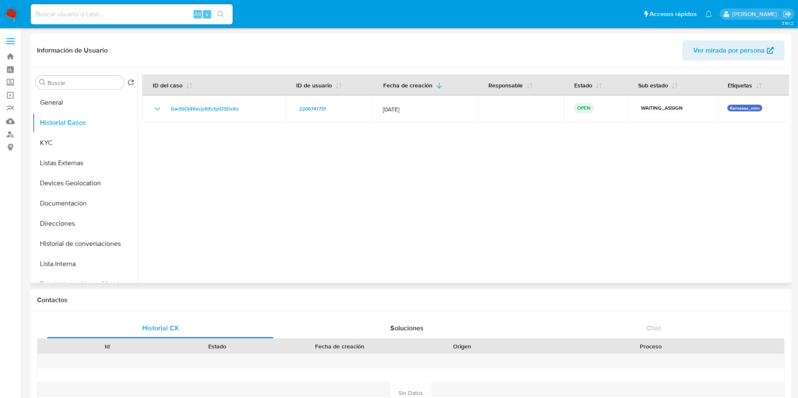
click at [287, 196] on div at bounding box center [464, 175] width 652 height 215
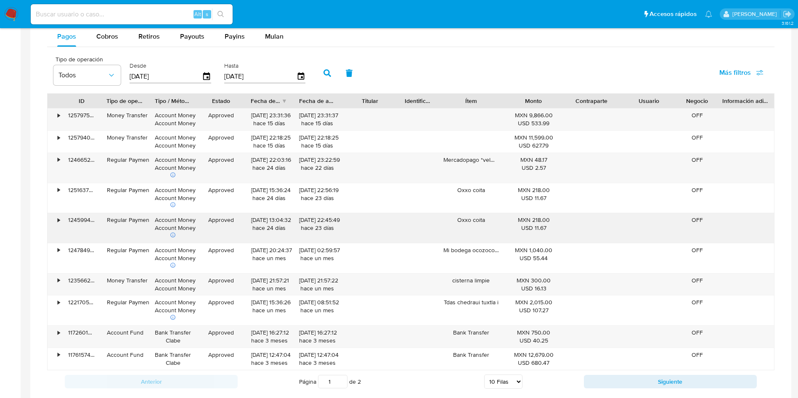
scroll to position [736, 0]
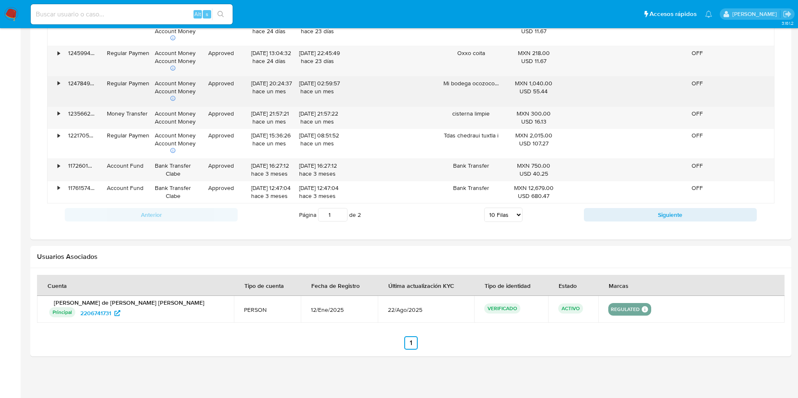
click at [171, 97] on icon at bounding box center [173, 99] width 6 height 6
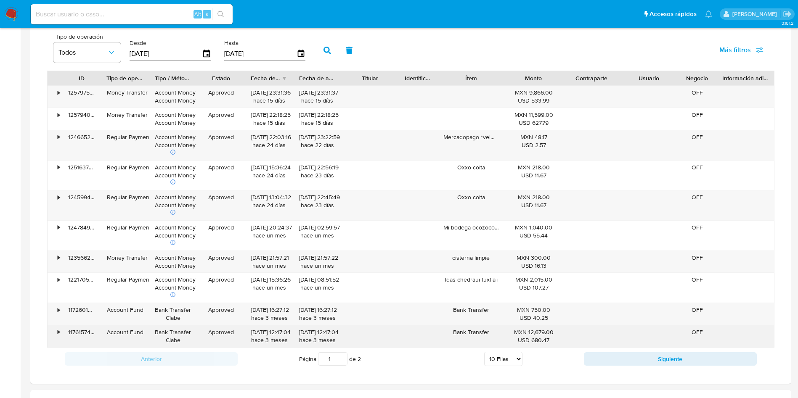
scroll to position [610, 0]
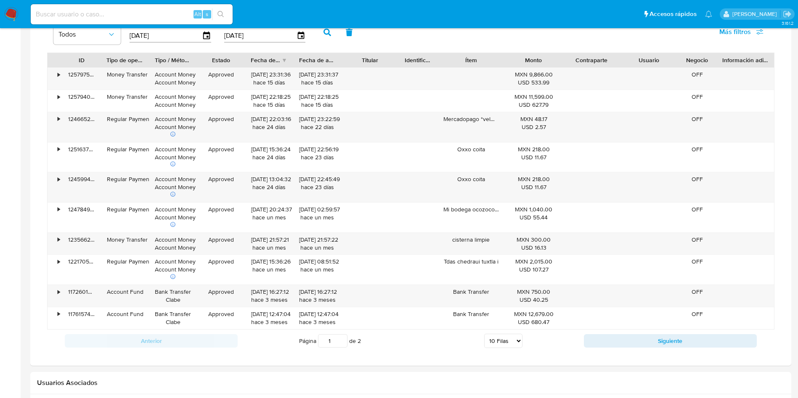
click at [510, 337] on select "5 Filas 10 Filas 20 Filas 25 Filas 50 Filas 100 Filas" at bounding box center [503, 341] width 38 height 14
select select "100"
click at [484, 334] on select "5 Filas 10 Filas 20 Filas 25 Filas 50 Filas 100 Filas" at bounding box center [503, 341] width 38 height 14
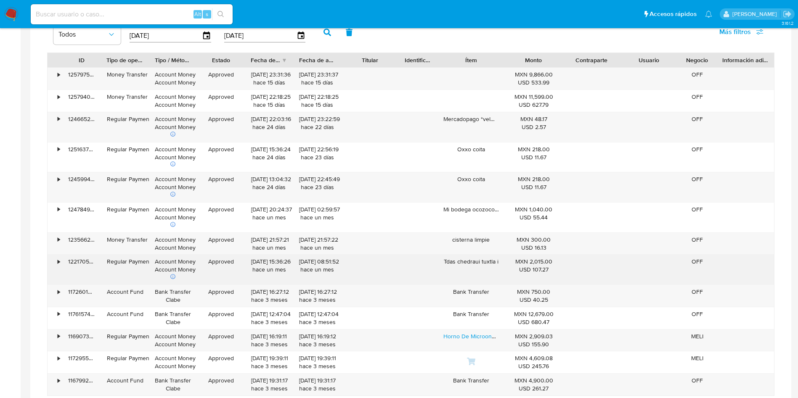
scroll to position [484, 0]
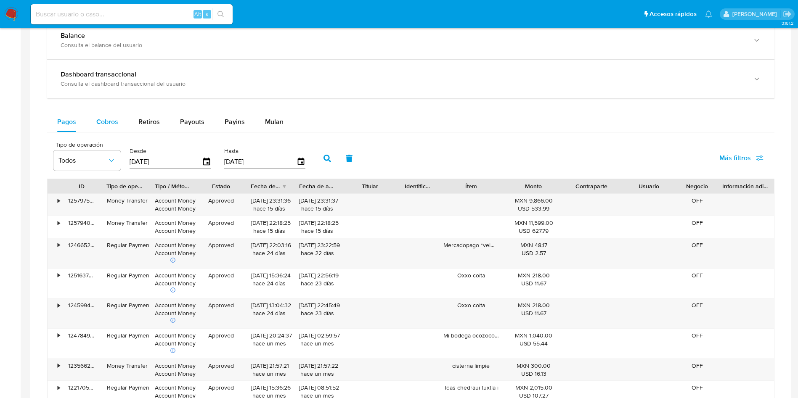
click at [98, 120] on span "Cobros" at bounding box center [107, 122] width 22 height 10
select select "10"
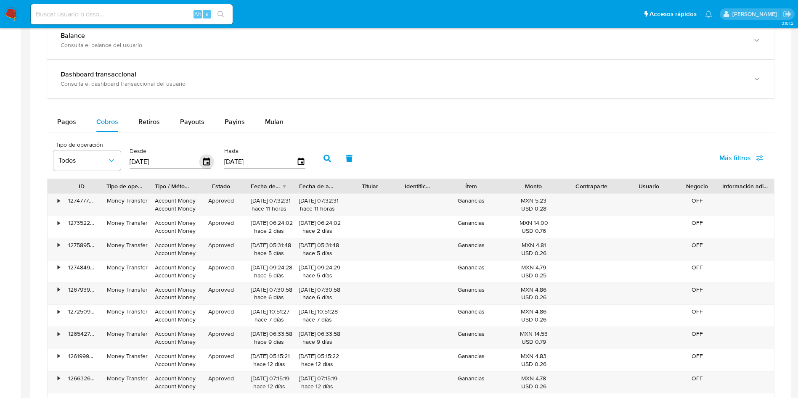
click at [205, 157] on icon "button" at bounding box center [206, 162] width 15 height 15
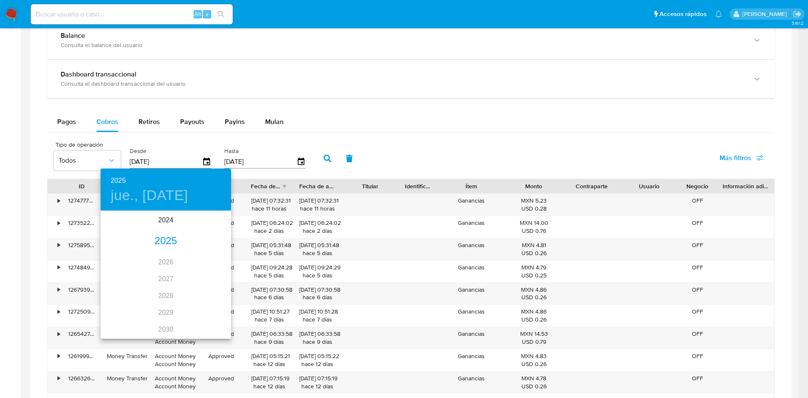
click at [167, 241] on div "2025" at bounding box center [166, 241] width 130 height 17
click at [208, 225] on div "mar." at bounding box center [209, 228] width 43 height 32
click at [195, 253] on span "1" at bounding box center [199, 255] width 15 height 8
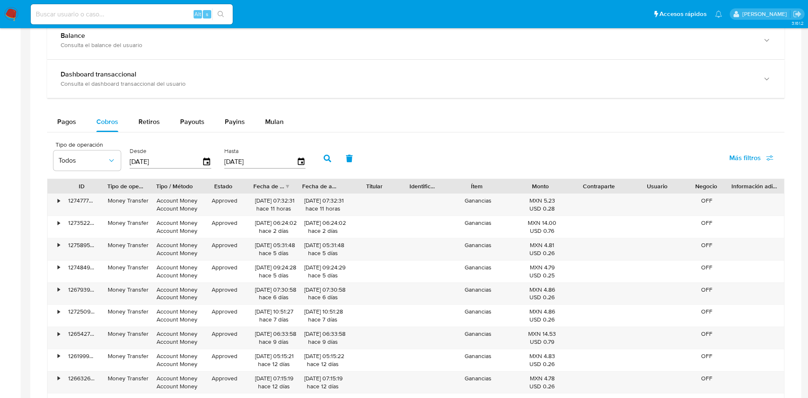
type input "01/03/2025"
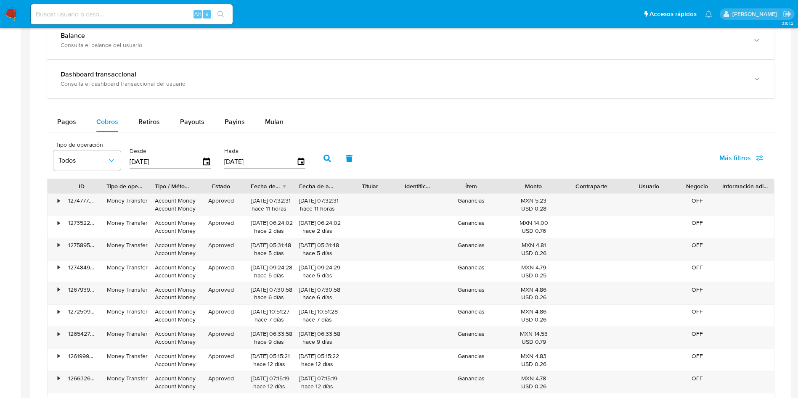
click at [326, 155] on icon "button" at bounding box center [328, 159] width 8 height 8
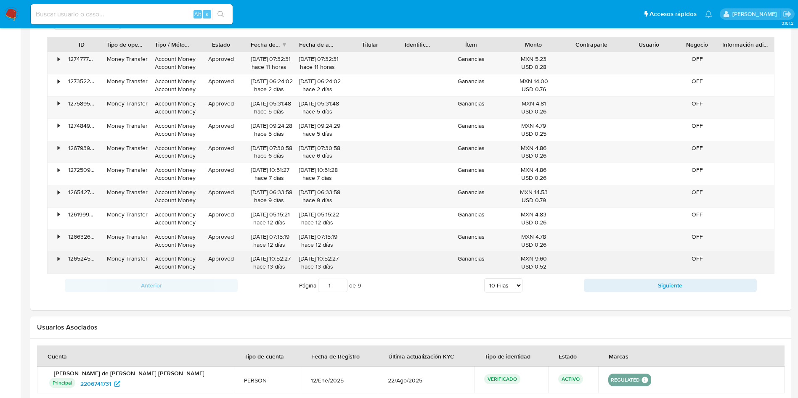
scroll to position [673, 0]
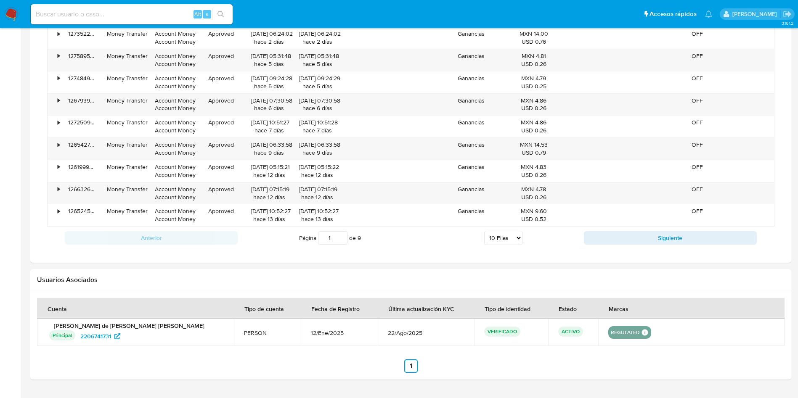
click at [510, 241] on select "5 Filas 10 Filas 20 Filas 25 Filas 50 Filas 100 Filas" at bounding box center [503, 238] width 38 height 14
select select "100"
click at [484, 231] on select "5 Filas 10 Filas 20 Filas 25 Filas 50 Filas 100 Filas" at bounding box center [503, 238] width 38 height 14
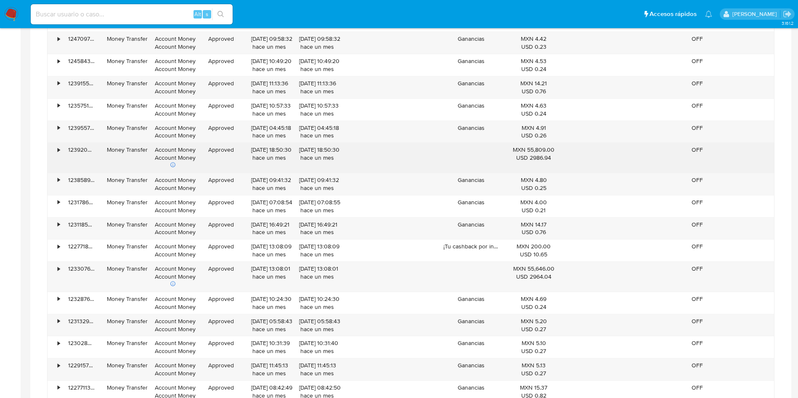
scroll to position [1052, 0]
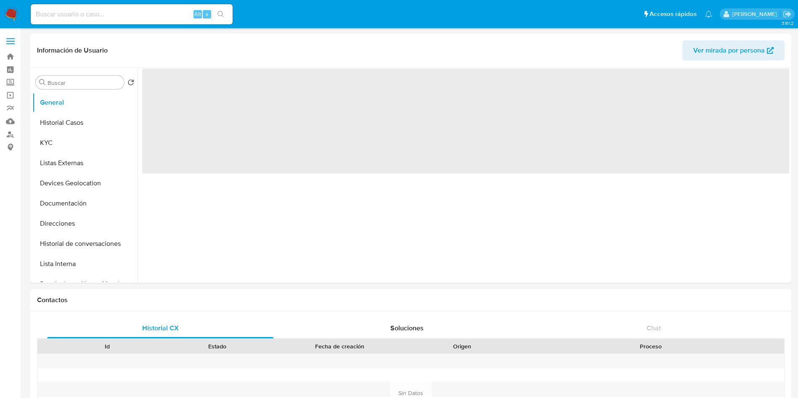
click at [11, 5] on nav "Pausado Ver notificaciones Alt s Accesos rápidos Presiona las siguientes teclas…" at bounding box center [399, 14] width 798 height 28
select select "10"
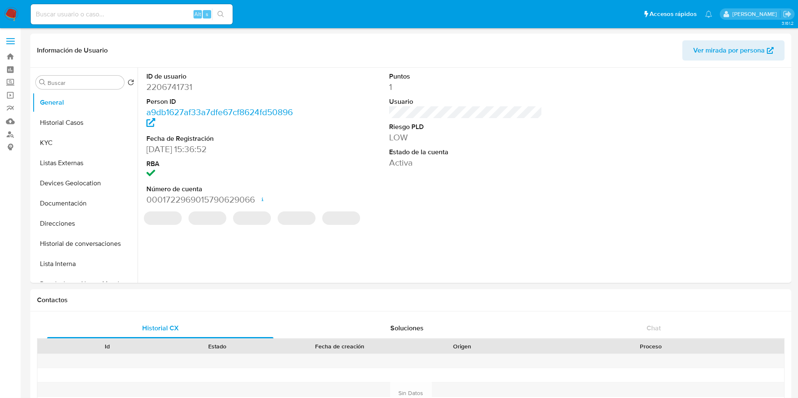
click at [8, 13] on img at bounding box center [11, 14] width 14 height 14
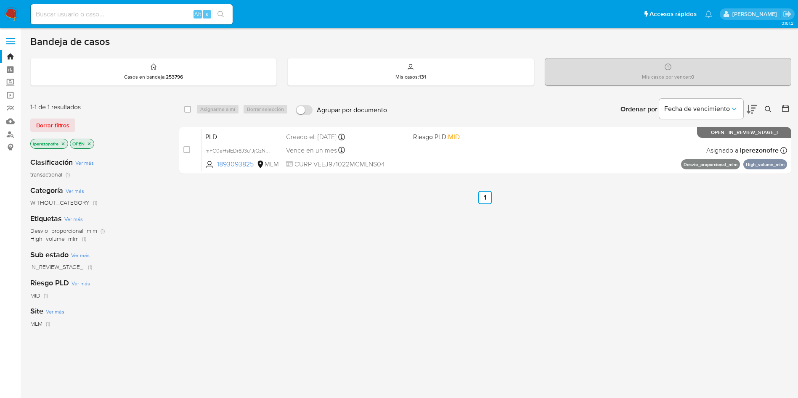
click at [766, 108] on icon at bounding box center [768, 109] width 7 height 7
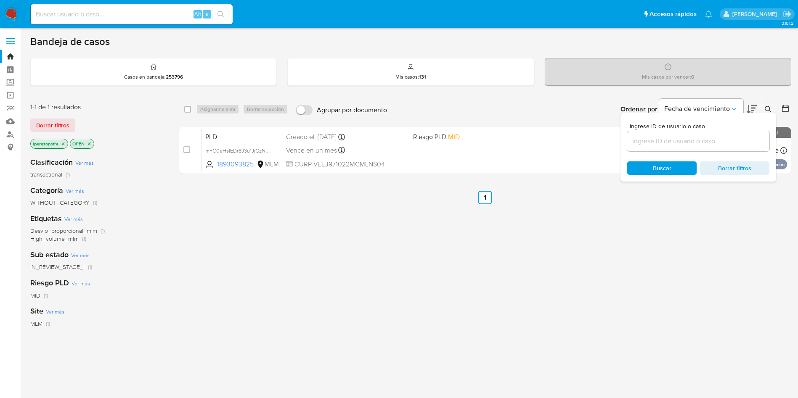
click at [658, 141] on input at bounding box center [698, 141] width 142 height 11
type input "2206741731"
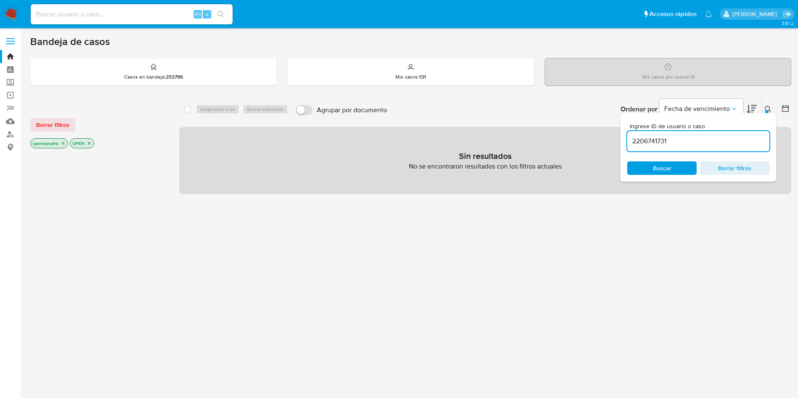
click at [64, 143] on icon "close-filter" at bounding box center [63, 143] width 3 height 3
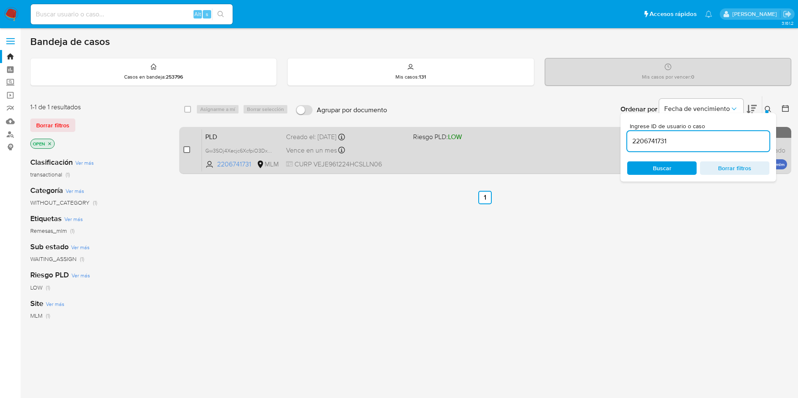
click at [186, 151] on input "checkbox" at bounding box center [186, 149] width 7 height 7
checkbox input "true"
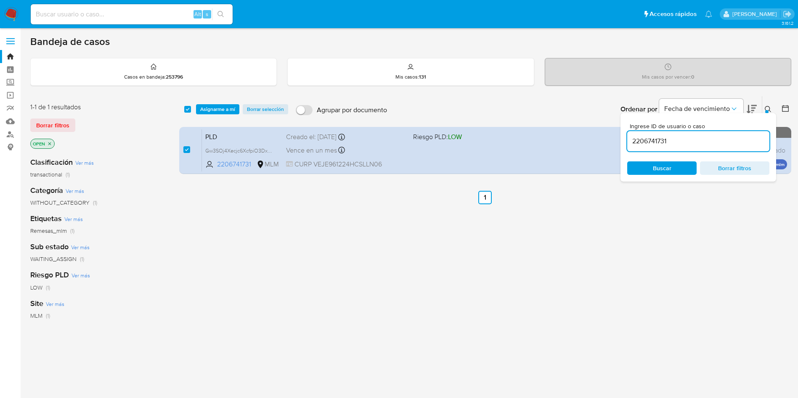
click at [222, 107] on span "Asignarme a mí" at bounding box center [217, 109] width 35 height 8
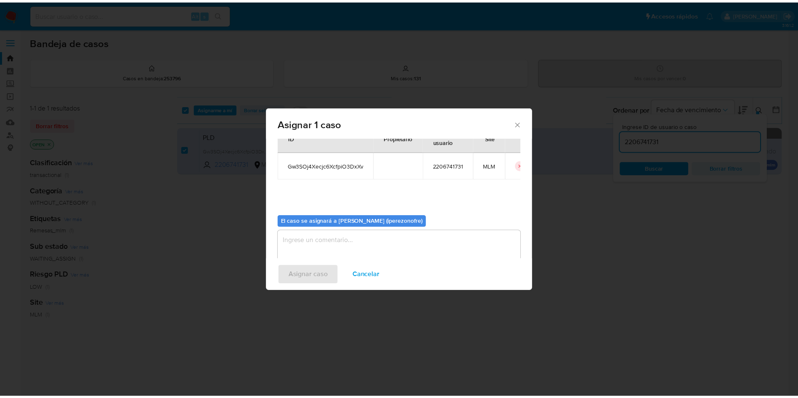
scroll to position [44, 0]
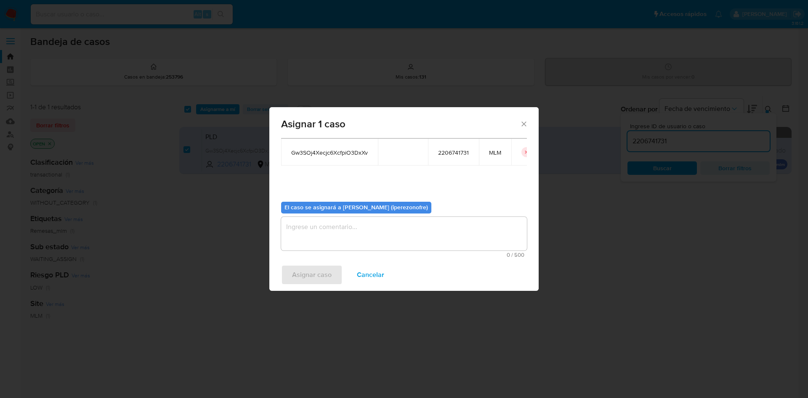
click at [446, 235] on textarea "assign-modal" at bounding box center [404, 234] width 246 height 34
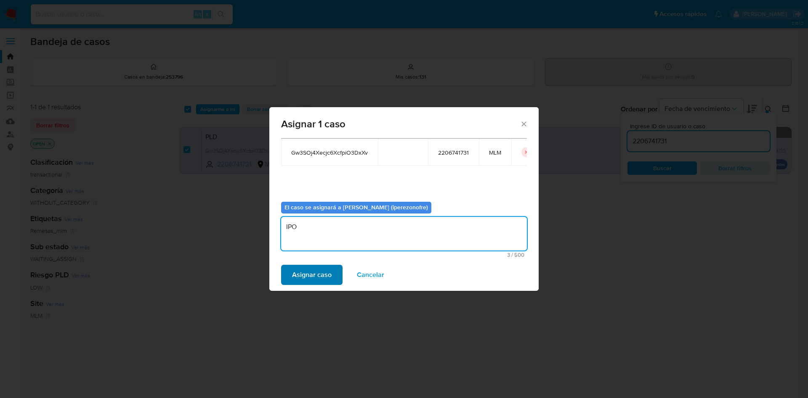
type textarea "IPO"
click at [303, 283] on span "Asignar caso" at bounding box center [312, 275] width 40 height 19
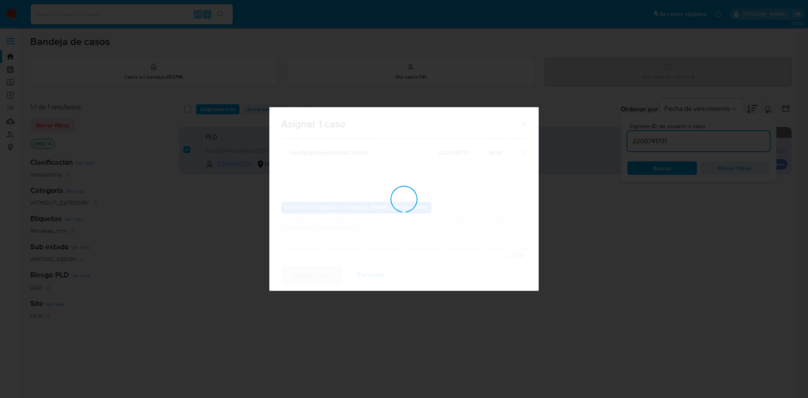
checkbox input "false"
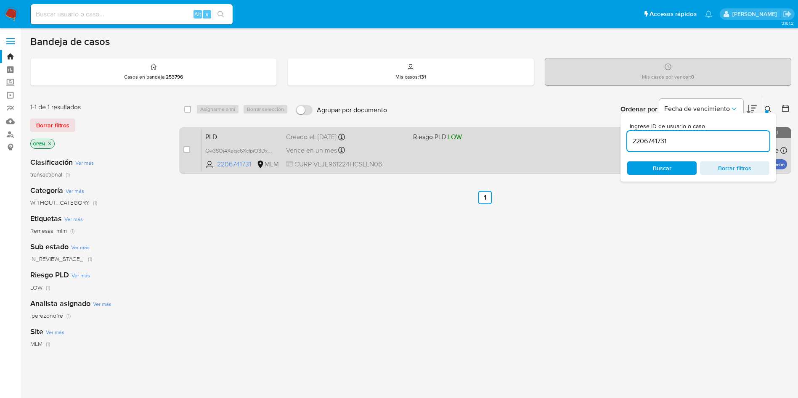
click at [445, 157] on div "PLD Gw3SOj4Xecjc6XcfpiO3DxXv 2206741731 MLM Riesgo PLD: LOW Creado el: [DATE] C…" at bounding box center [494, 150] width 585 height 42
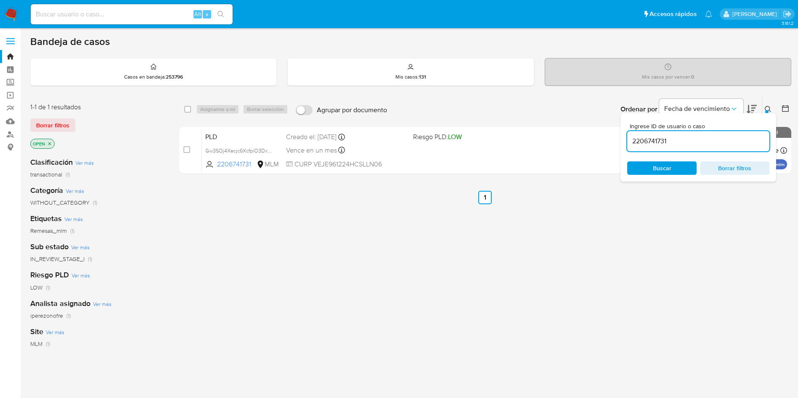
click at [373, 216] on div "select-all-cases-checkbox Asignarme a mí Borrar selección Agrupar por documento…" at bounding box center [485, 286] width 612 height 381
click at [459, 264] on div "select-all-cases-checkbox Asignarme a mí Borrar selección Agrupar por documento…" at bounding box center [485, 286] width 612 height 381
click at [112, 12] on input at bounding box center [132, 14] width 202 height 11
paste input "811471305"
type input "811471305"
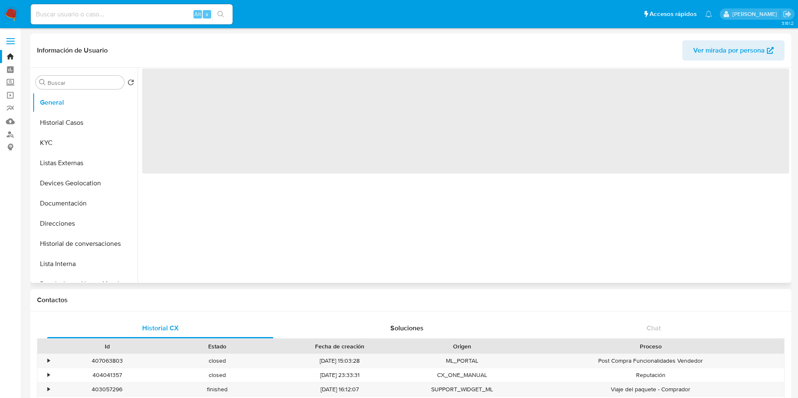
select select "10"
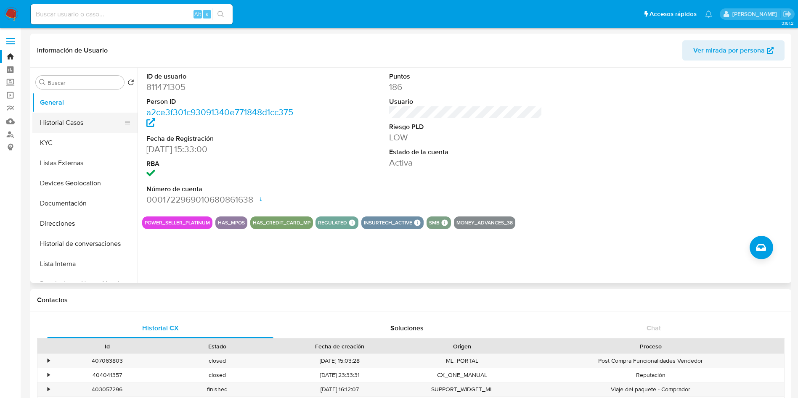
drag, startPoint x: 79, startPoint y: 114, endPoint x: 90, endPoint y: 119, distance: 12.0
click at [78, 114] on button "Historial Casos" at bounding box center [81, 123] width 98 height 20
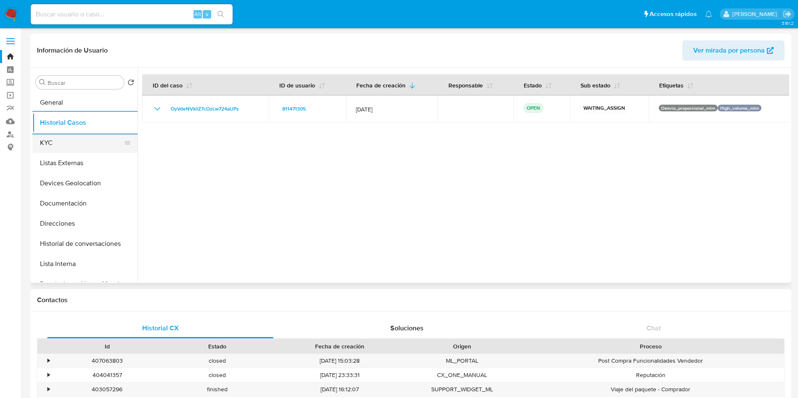
click at [55, 138] on button "KYC" at bounding box center [81, 143] width 98 height 20
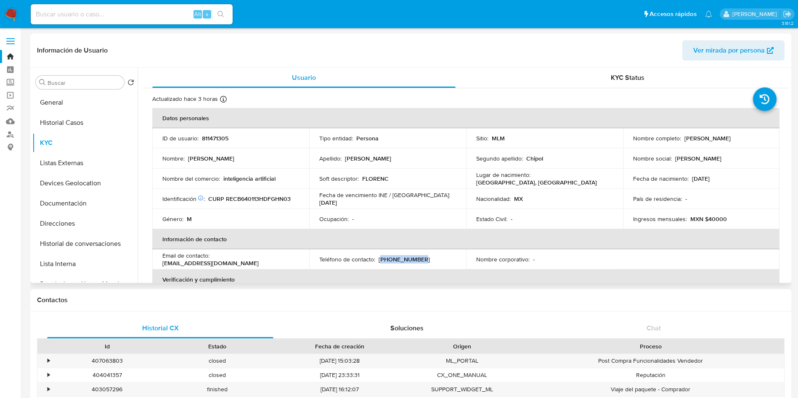
drag, startPoint x: 417, startPoint y: 257, endPoint x: 378, endPoint y: 258, distance: 38.3
click at [378, 258] on div "Teléfono de contacto : (55) 60708049" at bounding box center [387, 260] width 137 height 8
copy p "55) 60708049"
drag, startPoint x: 250, startPoint y: 263, endPoint x: 156, endPoint y: 262, distance: 94.3
click at [156, 262] on td "Email de contacto : inteligenciainnova01@gmail.com" at bounding box center [230, 260] width 157 height 20
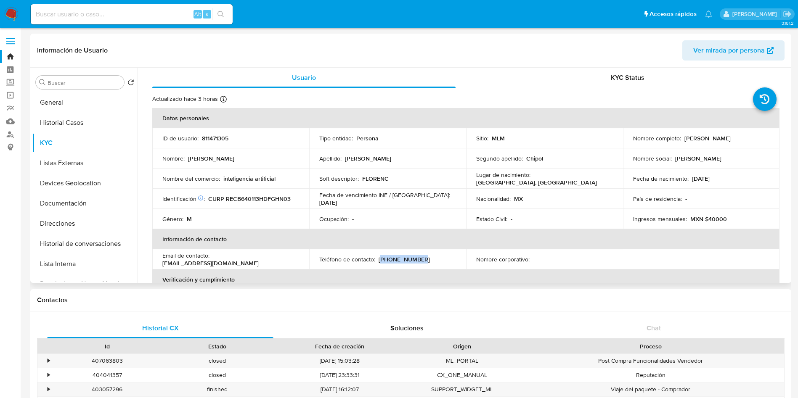
copy p "inteligenciainnova01@gmail.com"
drag, startPoint x: 790, startPoint y: 102, endPoint x: 791, endPoint y: 111, distance: 9.0
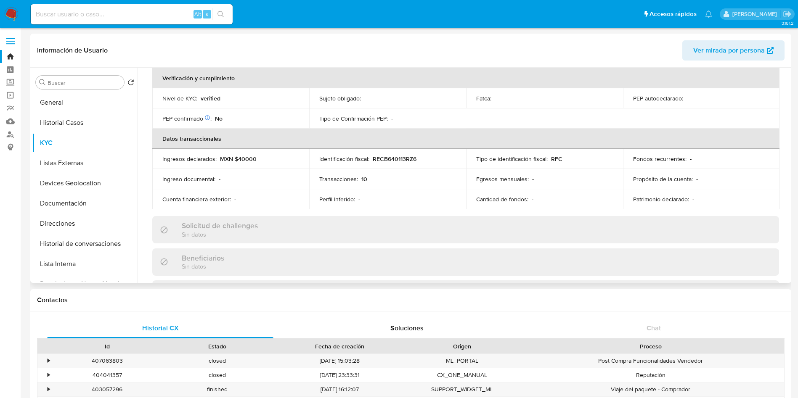
scroll to position [197, 0]
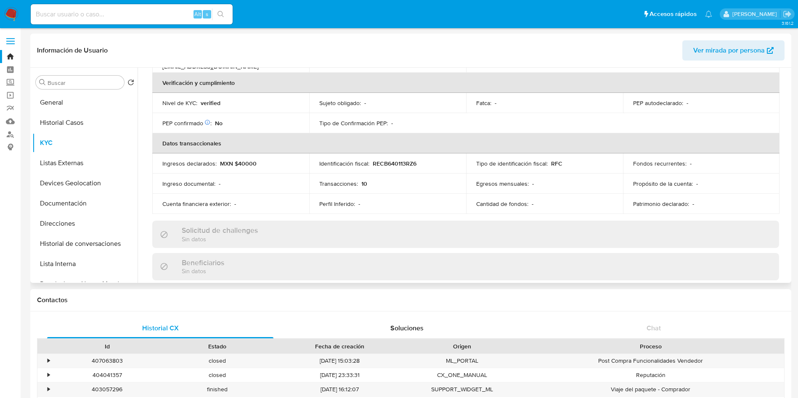
click at [772, 146] on th "Datos transaccionales" at bounding box center [465, 143] width 627 height 20
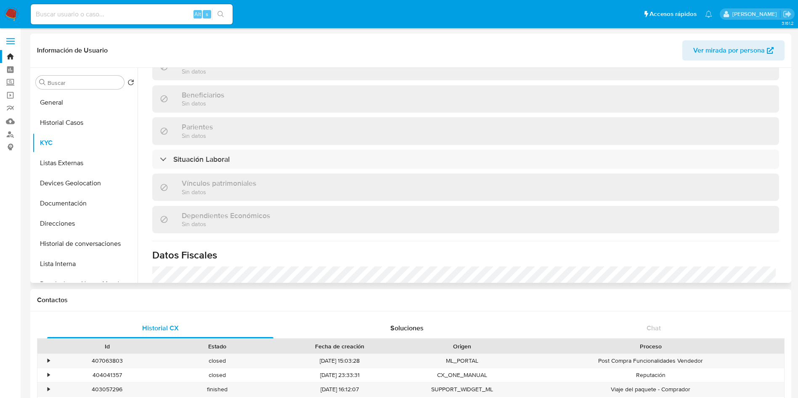
scroll to position [386, 0]
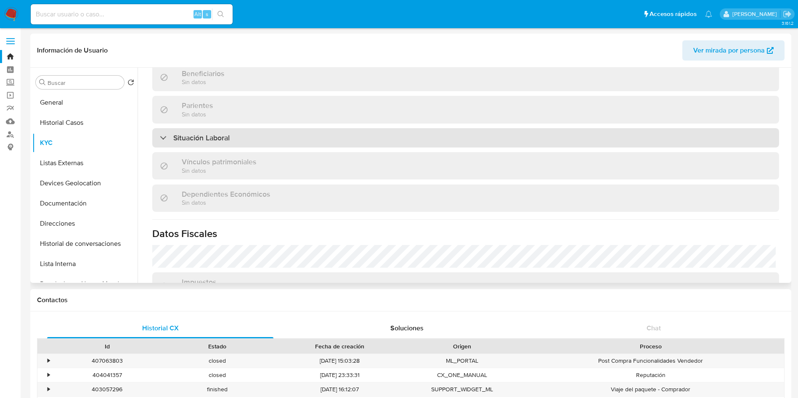
drag, startPoint x: 296, startPoint y: 125, endPoint x: 302, endPoint y: 134, distance: 10.4
click at [297, 127] on div "Actualizado hace 3 horas Creado: 21/08/2021 14:34:08 Actualizado: 30/09/2025 15…" at bounding box center [465, 59] width 647 height 715
click at [302, 135] on div "Situación Laboral" at bounding box center [465, 137] width 627 height 19
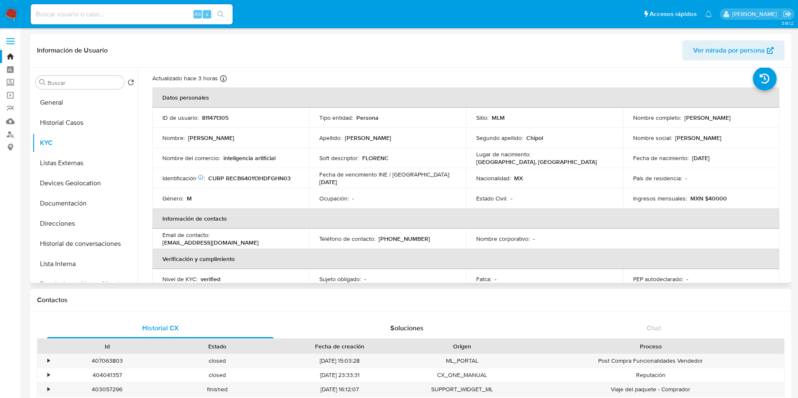
scroll to position [0, 0]
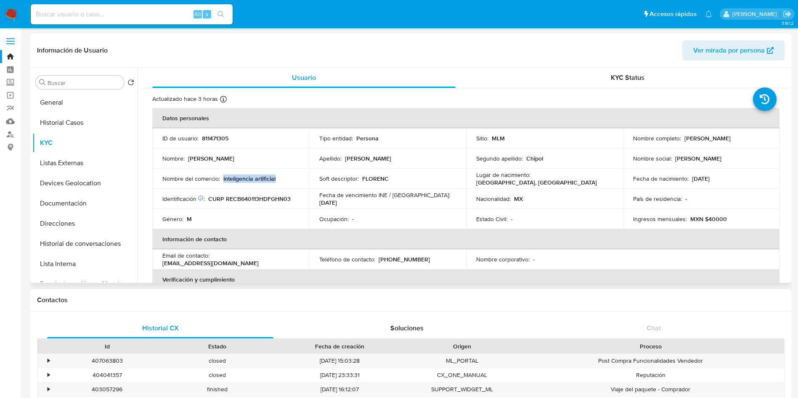
drag, startPoint x: 223, startPoint y: 178, endPoint x: 279, endPoint y: 178, distance: 56.4
click at [279, 178] on div "Nombre del comercio : inteligencia artificial" at bounding box center [230, 179] width 137 height 8
copy p "inteligencia artificial"
click at [380, 180] on p "FLORENC" at bounding box center [375, 179] width 27 height 8
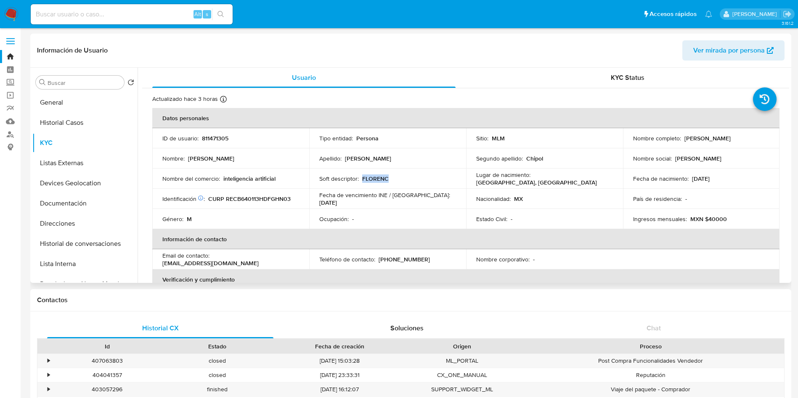
copy p "FLORENC"
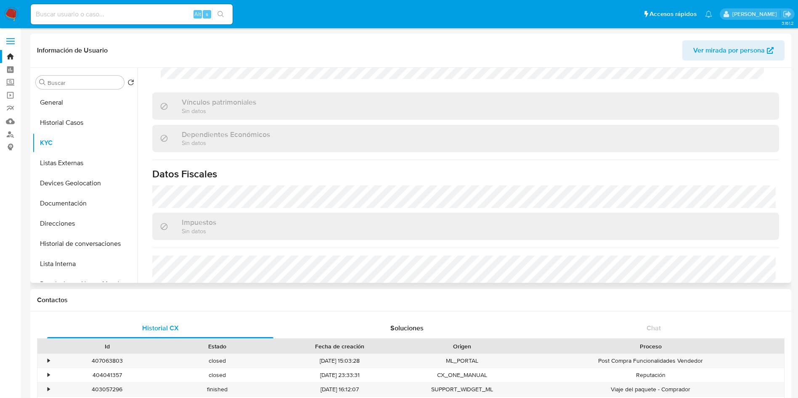
scroll to position [631, 0]
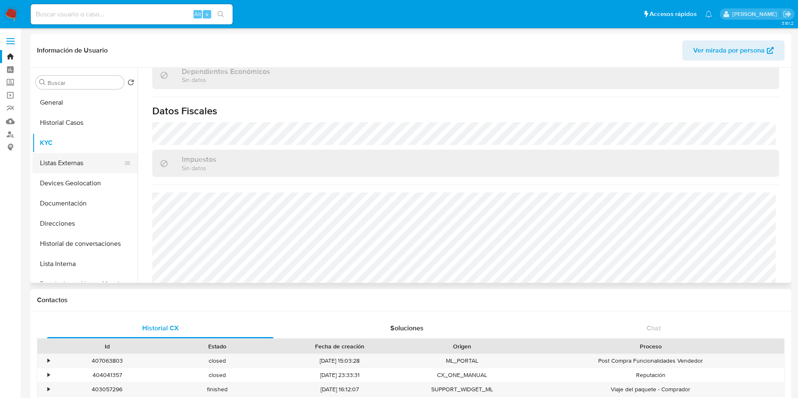
click at [69, 159] on button "Listas Externas" at bounding box center [81, 163] width 98 height 20
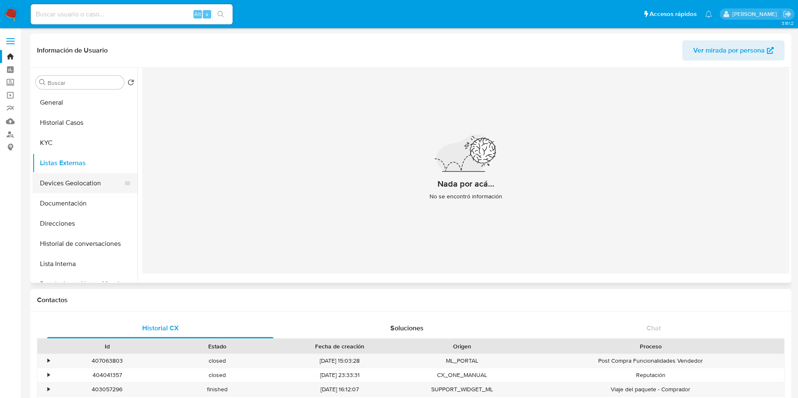
click at [96, 180] on button "Devices Geolocation" at bounding box center [81, 183] width 98 height 20
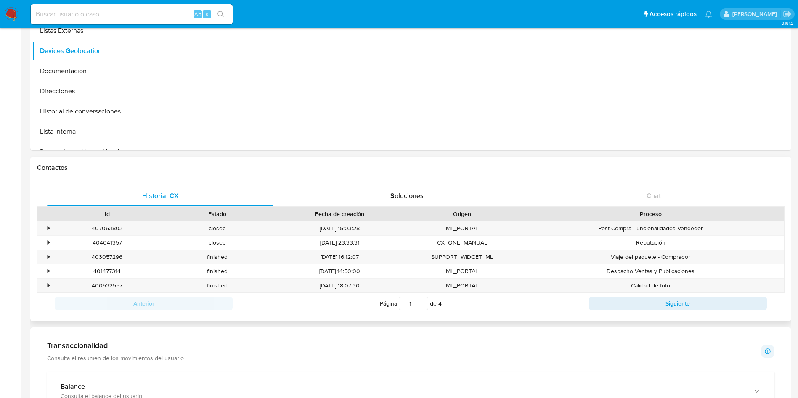
scroll to position [252, 0]
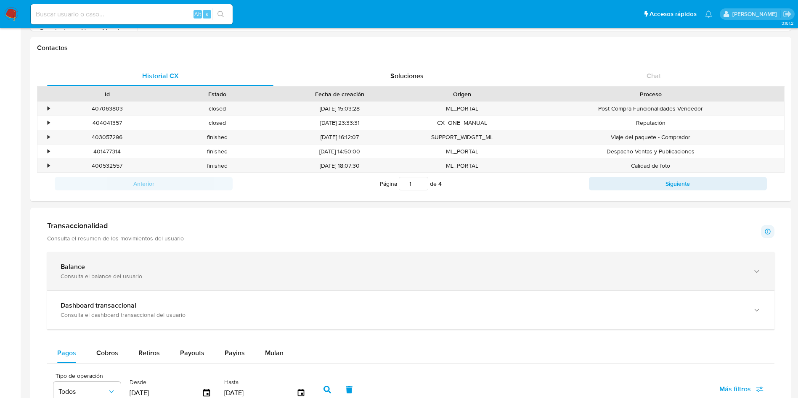
click at [135, 265] on div "Balance" at bounding box center [403, 267] width 684 height 8
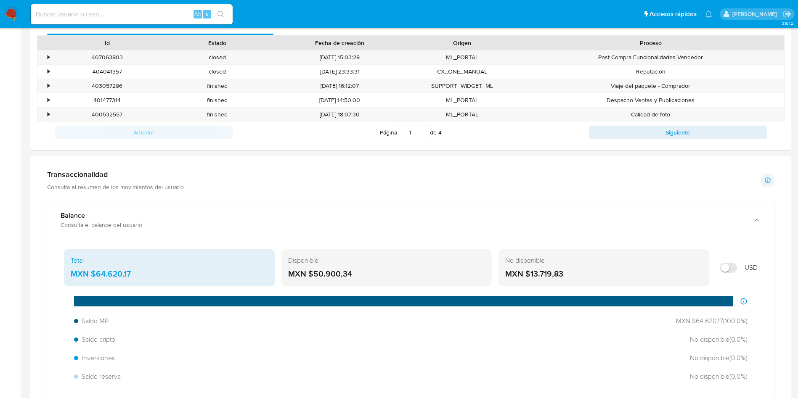
scroll to position [316, 0]
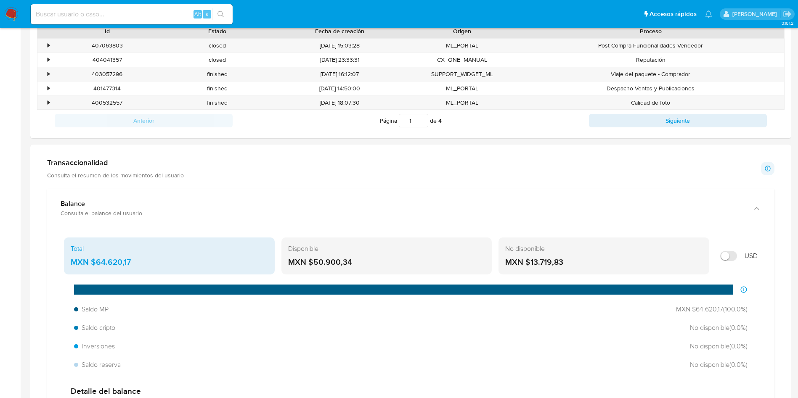
drag, startPoint x: 136, startPoint y: 262, endPoint x: 95, endPoint y: 259, distance: 41.3
click at [95, 259] on div "MXN $64.620,17" at bounding box center [169, 262] width 197 height 11
click at [531, 300] on div "Distribución de saldos El gráfico muestra cómo se distribuyen los diferentes ti…" at bounding box center [411, 329] width 694 height 88
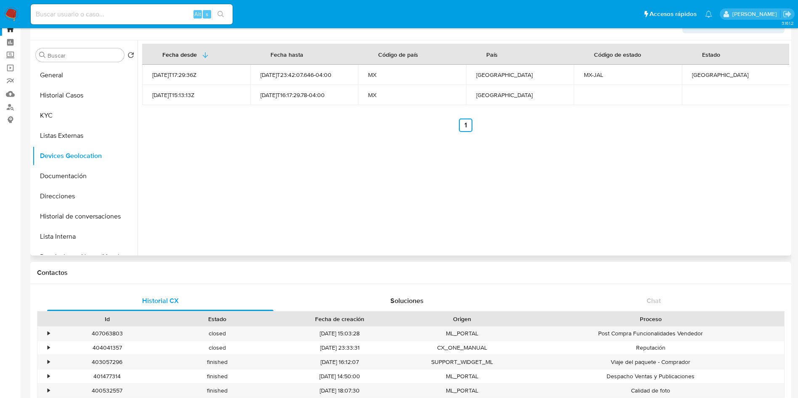
scroll to position [0, 0]
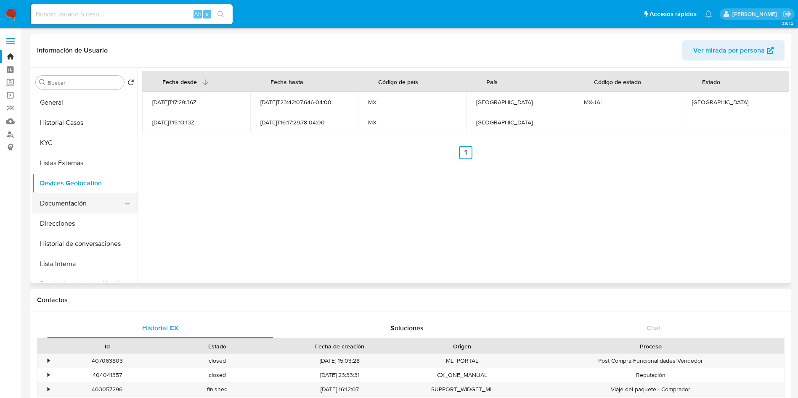
click at [60, 199] on button "Documentación" at bounding box center [81, 204] width 98 height 20
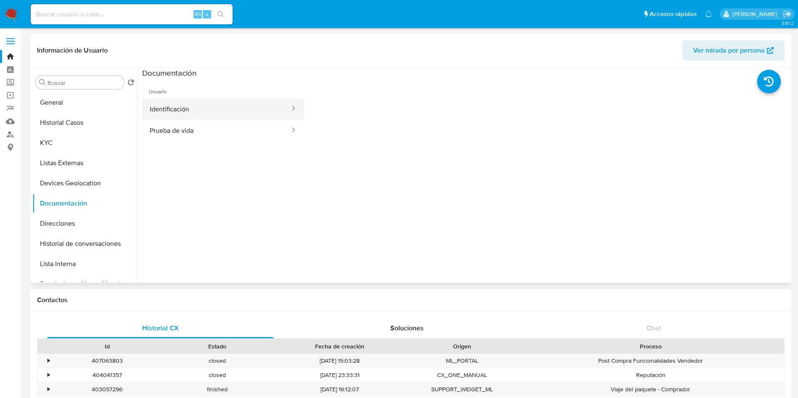
click at [199, 106] on button "Identificación" at bounding box center [216, 108] width 149 height 21
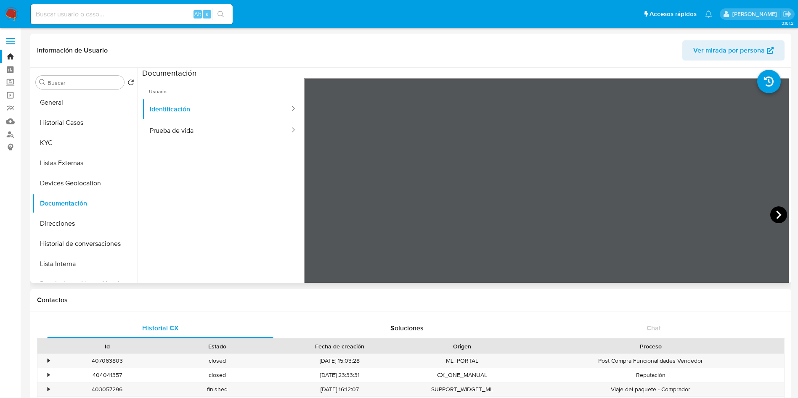
click at [777, 215] on icon at bounding box center [778, 215] width 5 height 8
drag, startPoint x: 190, startPoint y: 128, endPoint x: 205, endPoint y: 133, distance: 15.6
click at [191, 128] on button "Prueba de vida" at bounding box center [216, 130] width 149 height 21
drag, startPoint x: 626, startPoint y: 348, endPoint x: 613, endPoint y: 350, distance: 12.5
click at [624, 349] on div "Proceso" at bounding box center [650, 346] width 255 height 8
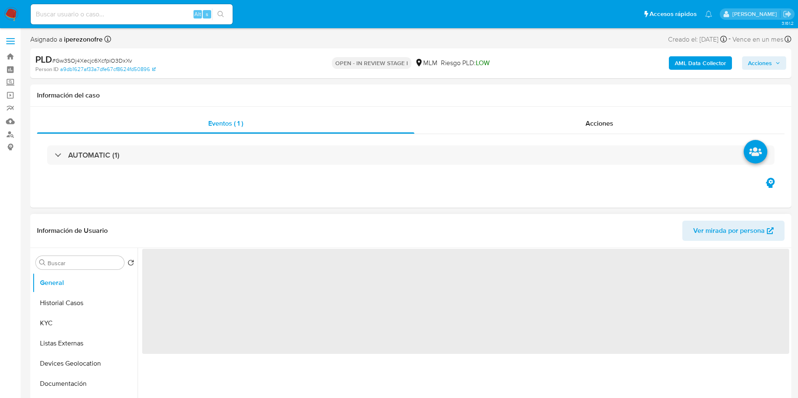
select select "10"
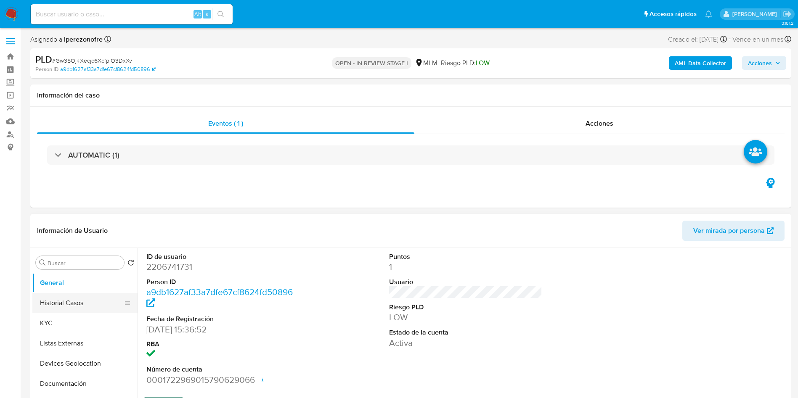
click at [68, 303] on button "Historial Casos" at bounding box center [81, 303] width 98 height 20
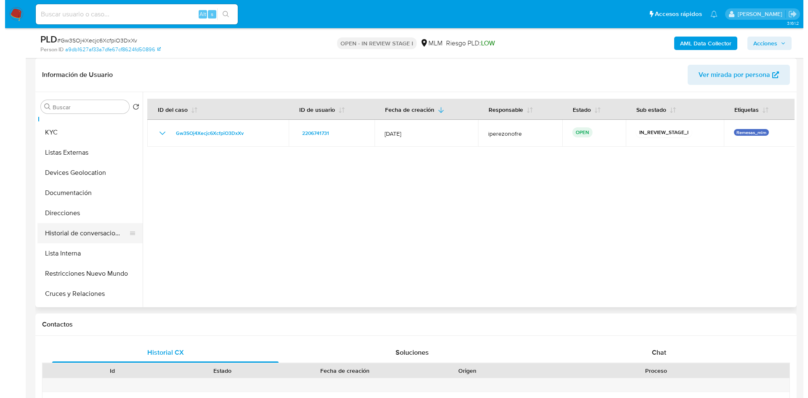
scroll to position [63, 0]
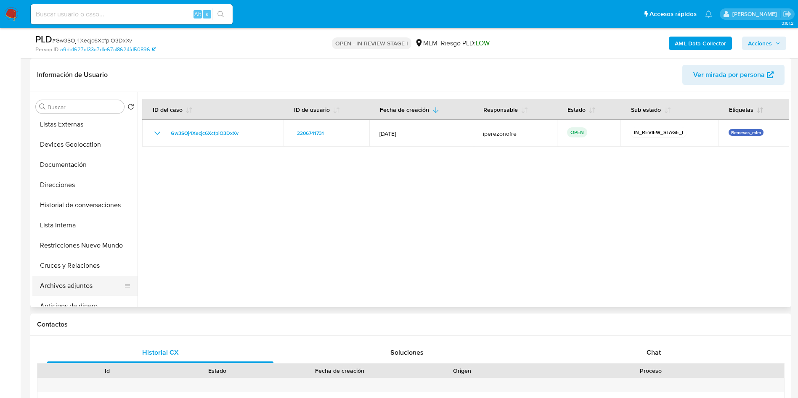
click at [89, 282] on button "Archivos adjuntos" at bounding box center [81, 286] width 98 height 20
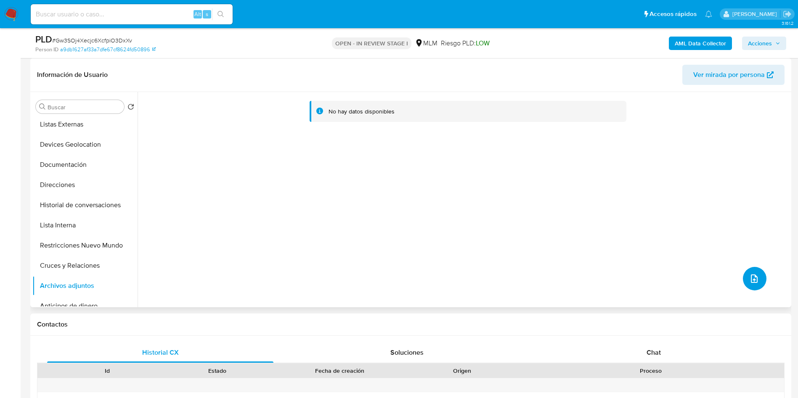
click at [754, 280] on icon "upload-file" at bounding box center [754, 279] width 10 height 10
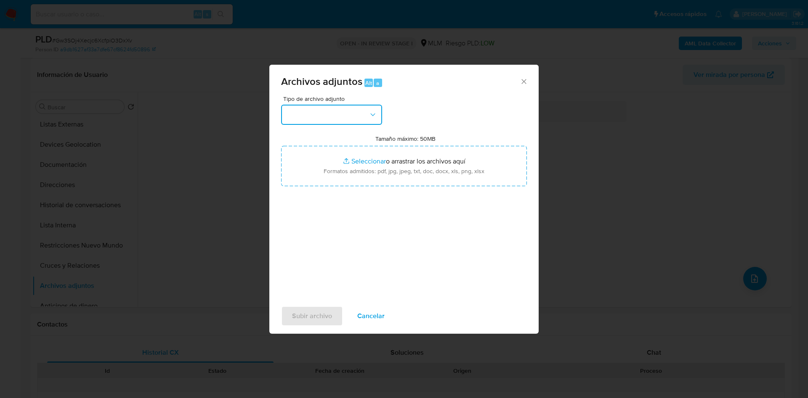
click at [364, 105] on button "button" at bounding box center [331, 115] width 101 height 20
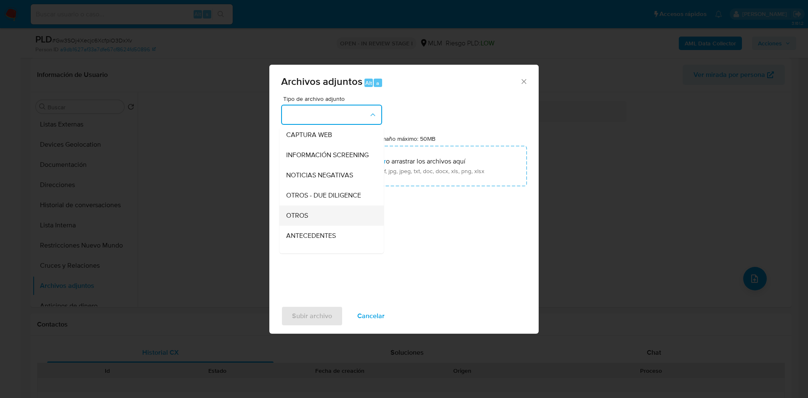
click at [316, 219] on div "OTROS" at bounding box center [329, 216] width 86 height 20
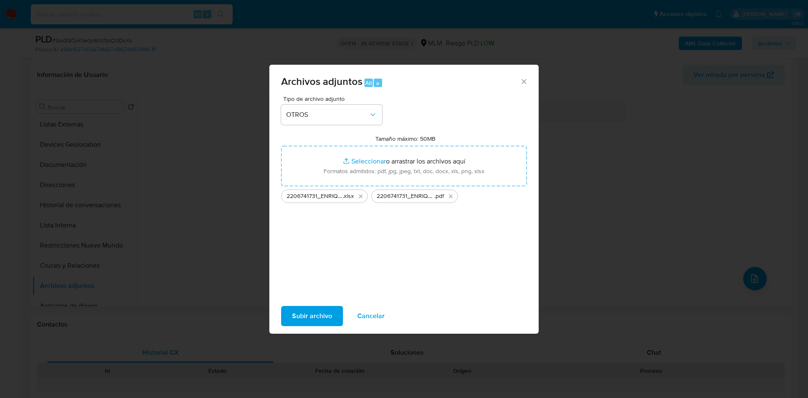
click at [307, 310] on span "Subir archivo" at bounding box center [312, 316] width 40 height 19
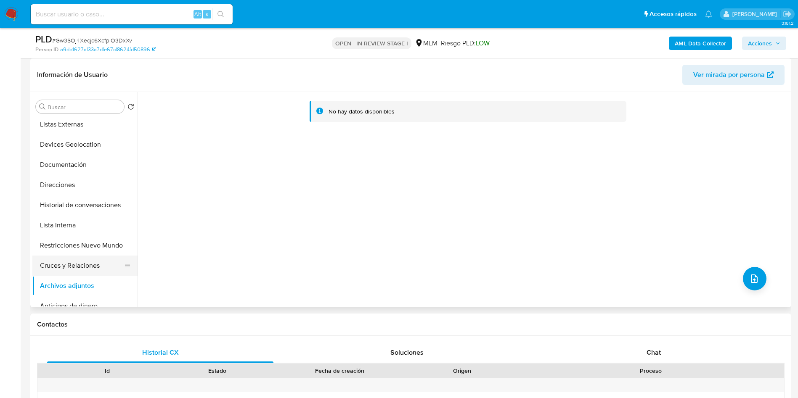
click at [72, 265] on button "Cruces y Relaciones" at bounding box center [81, 266] width 98 height 20
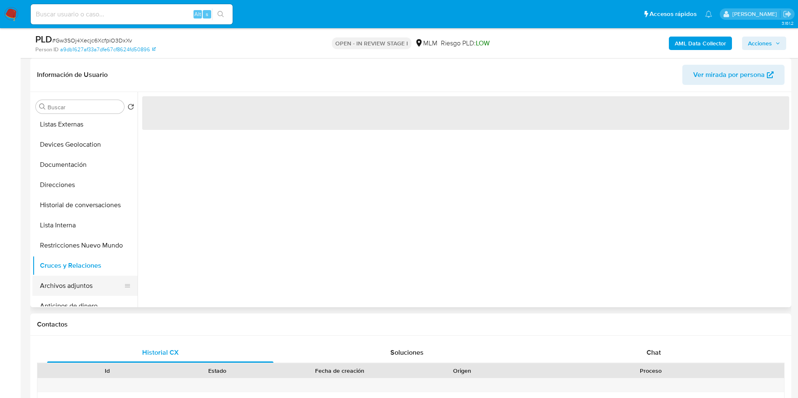
click at [72, 284] on button "Archivos adjuntos" at bounding box center [81, 286] width 98 height 20
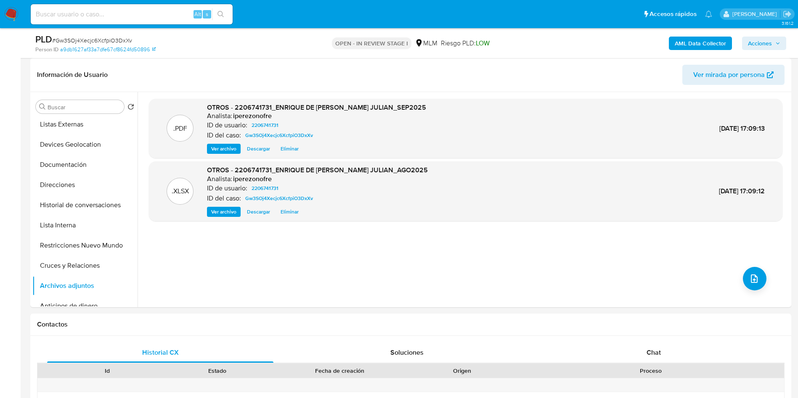
click at [778, 46] on span "Acciones" at bounding box center [764, 43] width 32 height 12
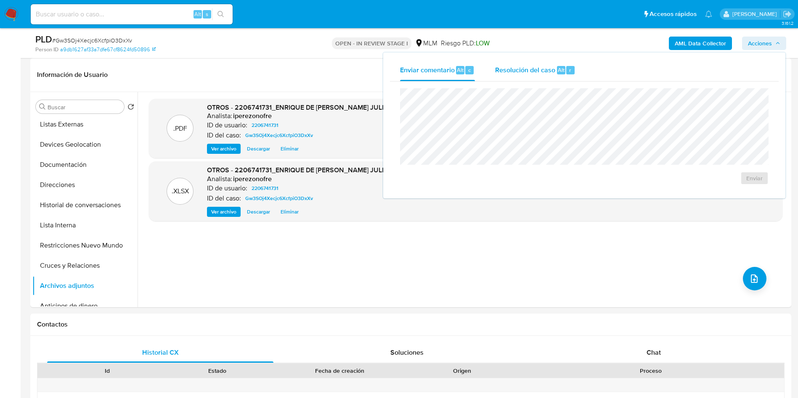
click at [522, 65] on span "Resolución del caso" at bounding box center [525, 70] width 60 height 10
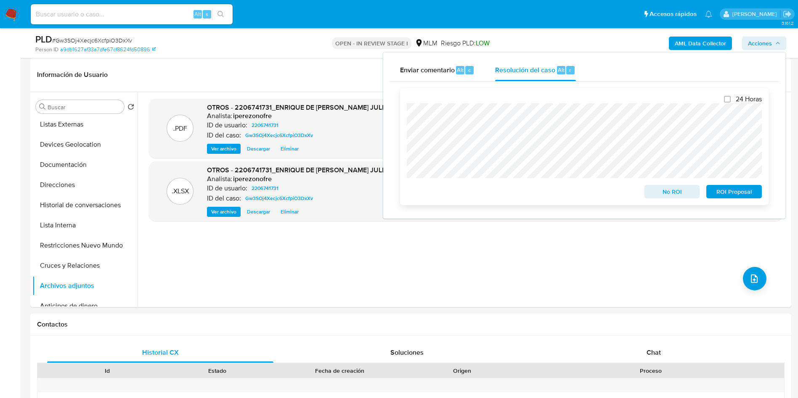
click at [676, 197] on span "No ROI" at bounding box center [672, 192] width 44 height 12
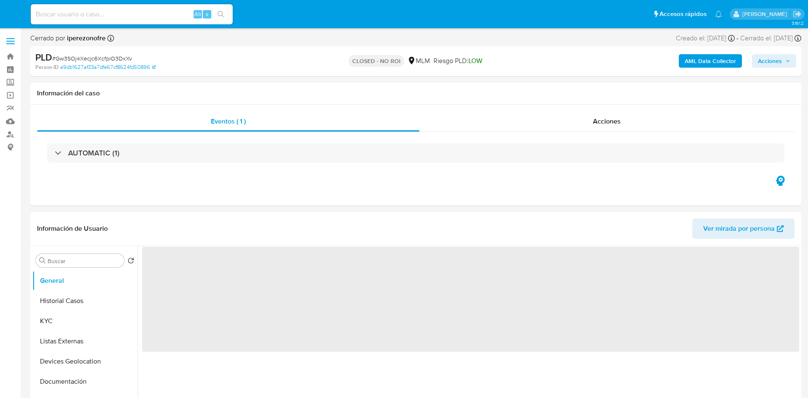
select select "10"
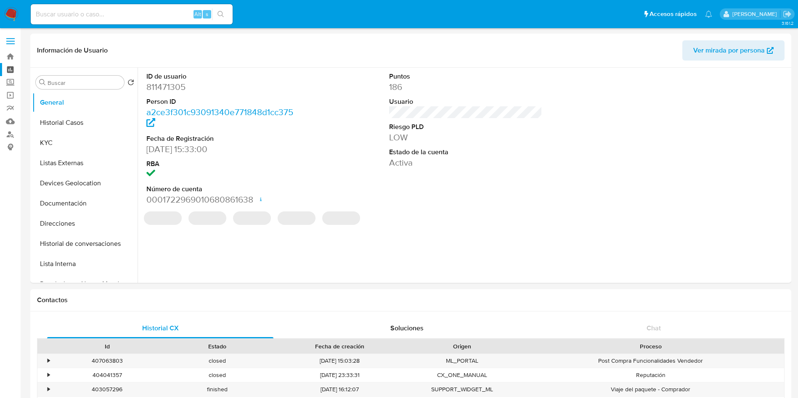
select select "10"
click at [12, 86] on label "Screening" at bounding box center [50, 82] width 100 height 13
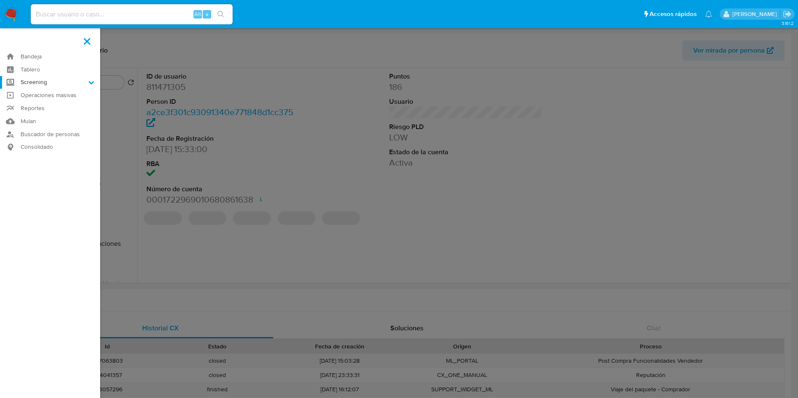
click at [0, 0] on input "Screening" at bounding box center [0, 0] width 0 height 0
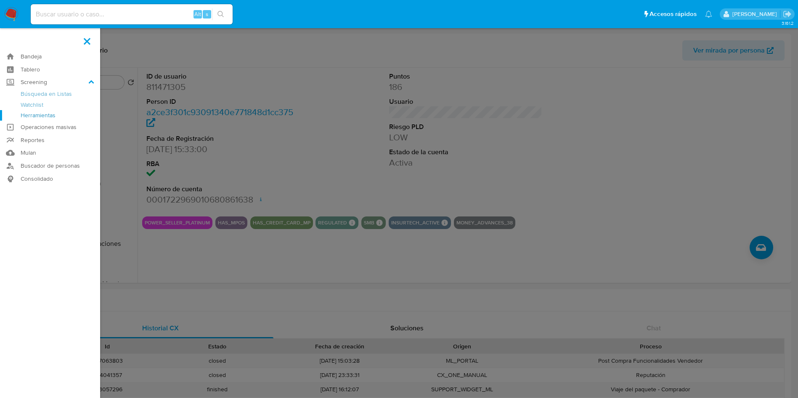
click at [44, 117] on link "Herramientas" at bounding box center [50, 115] width 100 height 11
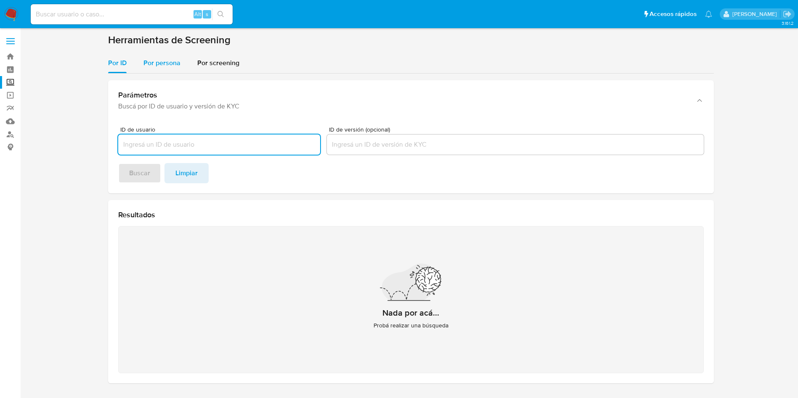
click at [165, 60] on span "Por persona" at bounding box center [161, 63] width 37 height 10
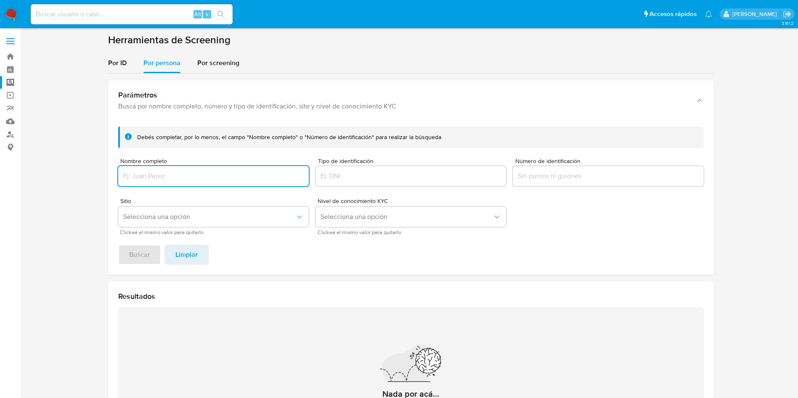
click at [200, 178] on input "Nombre completo" at bounding box center [213, 176] width 191 height 11
type input "inteligencia artificial"
click at [118, 245] on button "Buscar" at bounding box center [139, 255] width 43 height 20
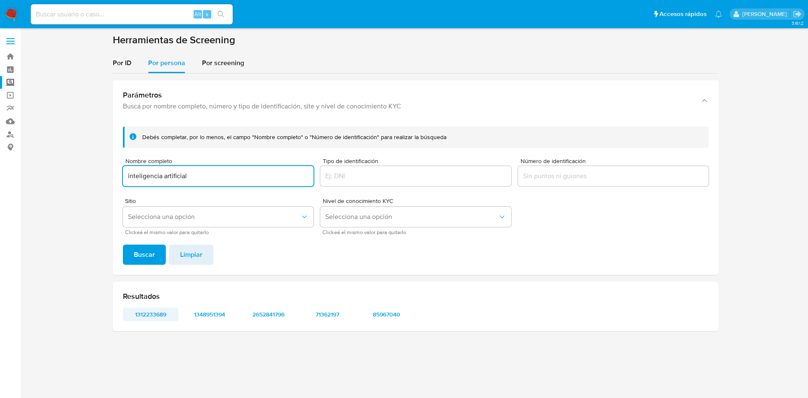
click at [142, 316] on span "1312233689" at bounding box center [151, 315] width 44 height 12
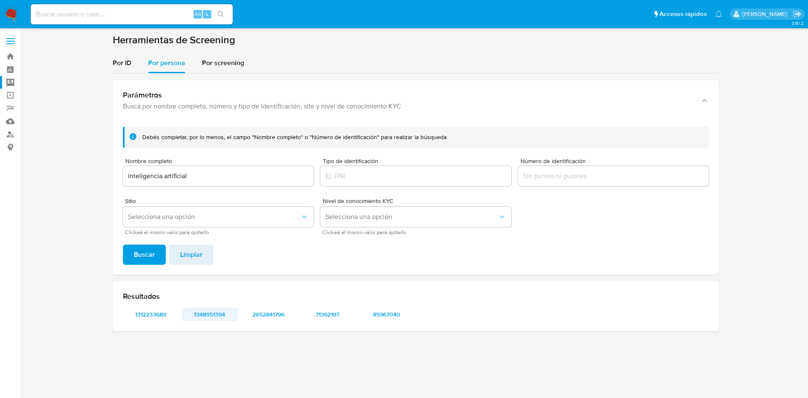
click at [204, 316] on span "1348951394" at bounding box center [210, 315] width 44 height 12
click at [262, 313] on span "2652841796" at bounding box center [269, 315] width 44 height 12
click at [321, 316] on span "71362197" at bounding box center [327, 315] width 44 height 12
click at [396, 312] on span "85967040" at bounding box center [386, 315] width 44 height 12
